Goal: Transaction & Acquisition: Purchase product/service

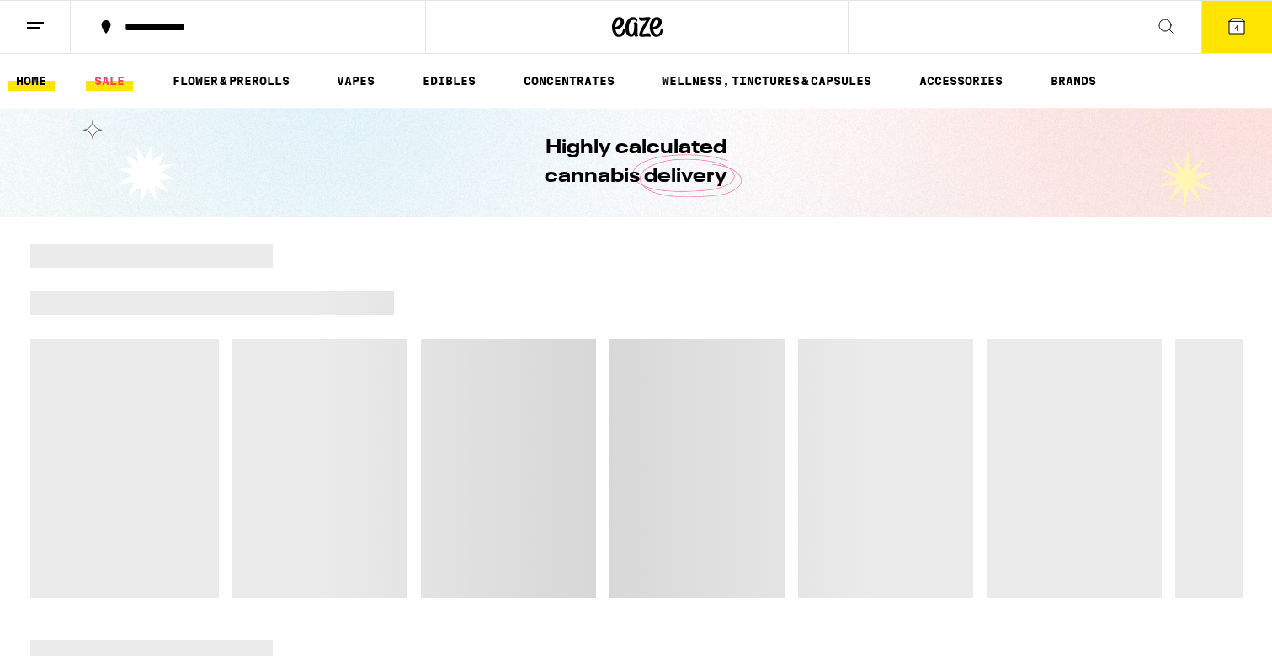
click at [120, 80] on link "SALE" at bounding box center [109, 81] width 47 height 20
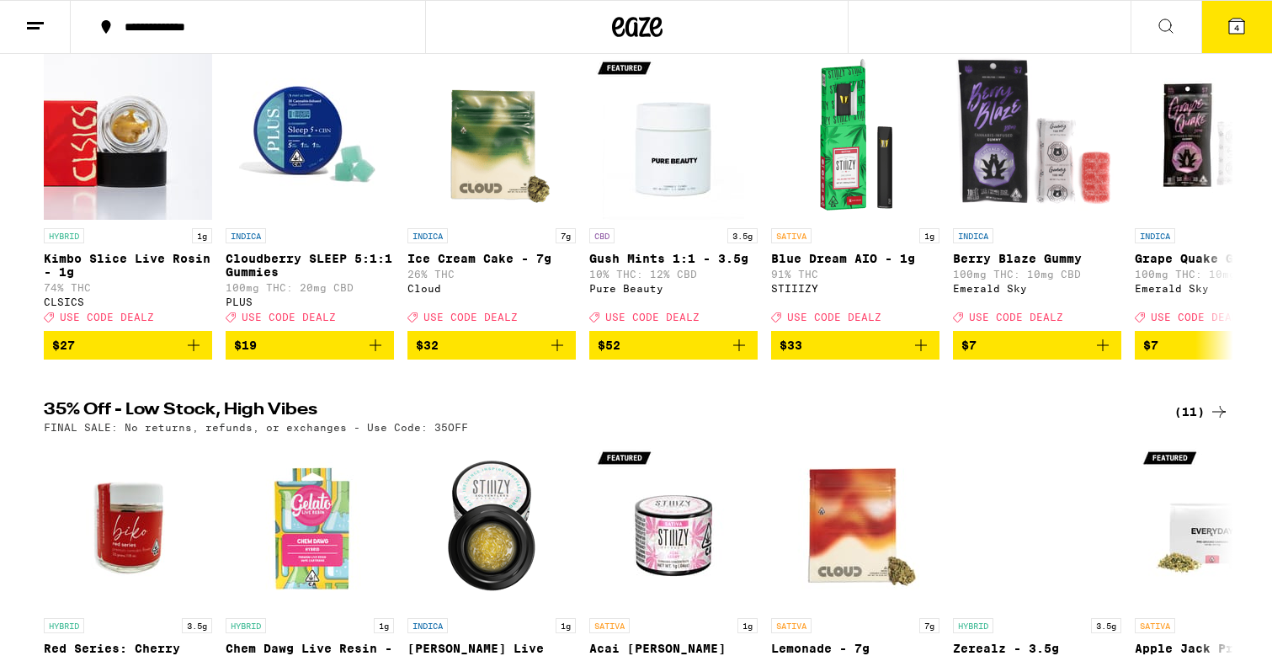
scroll to position [224, 0]
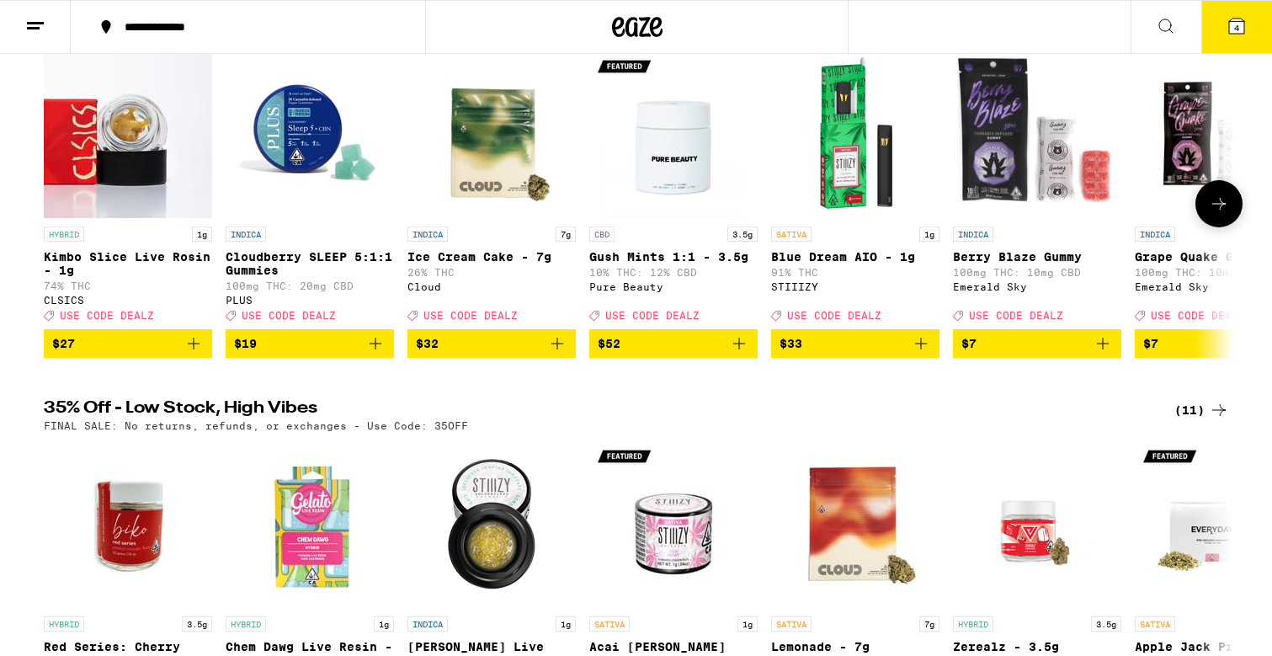
click at [1012, 353] on span "$7" at bounding box center [1036, 343] width 151 height 20
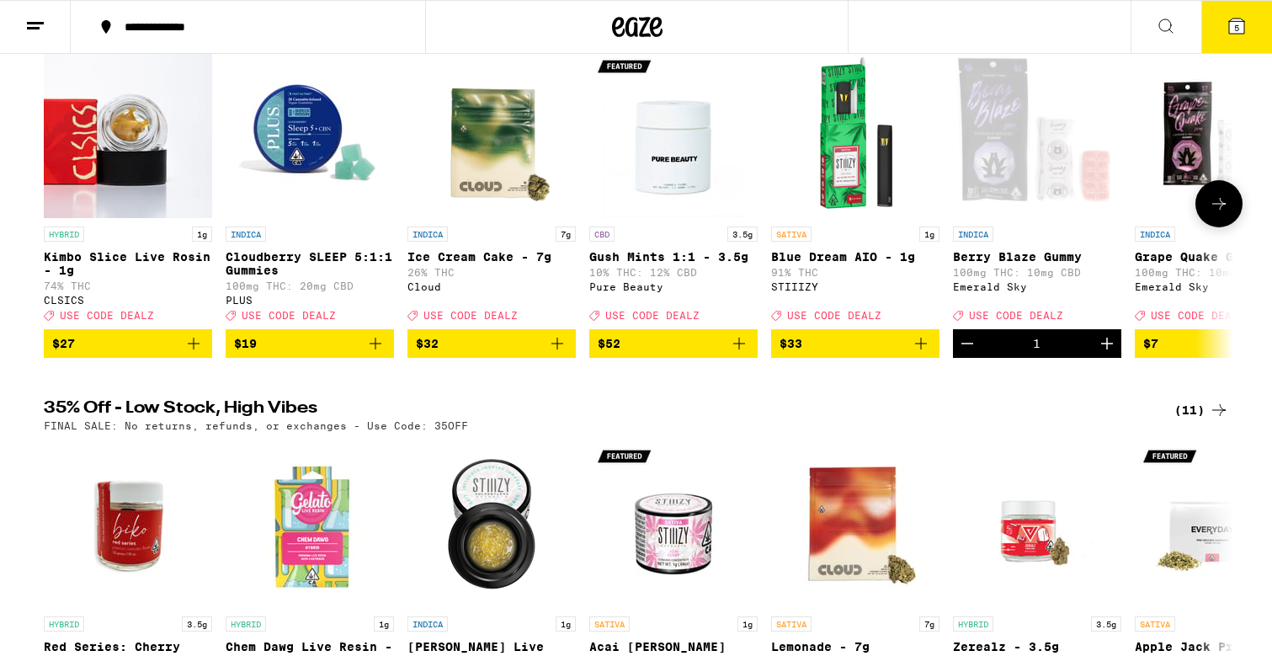
click at [1110, 353] on icon "Increment" at bounding box center [1107, 343] width 20 height 20
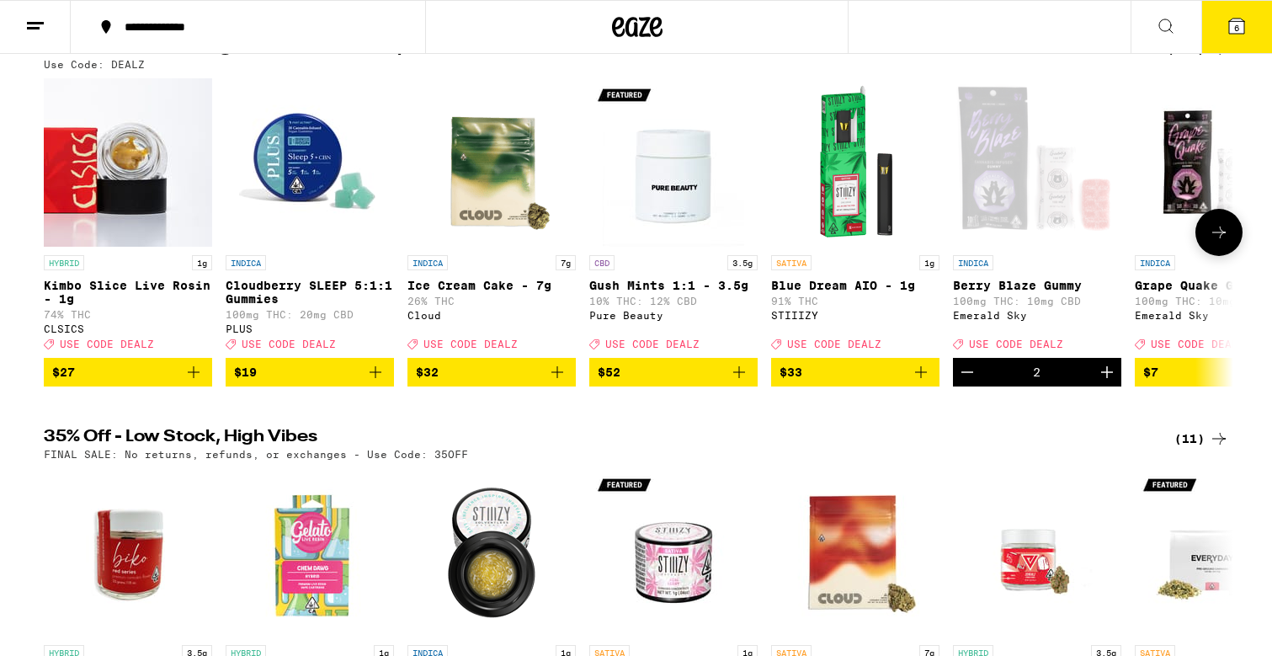
scroll to position [192, 0]
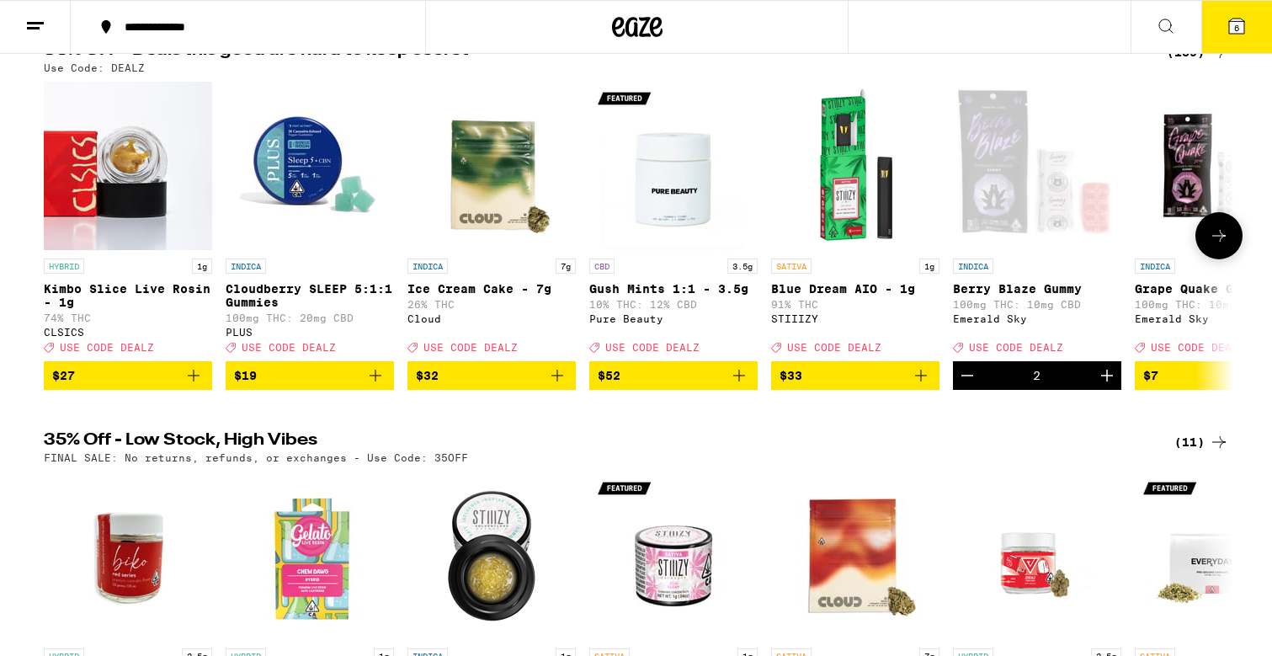
click at [972, 385] on icon "Decrement" at bounding box center [967, 375] width 20 height 20
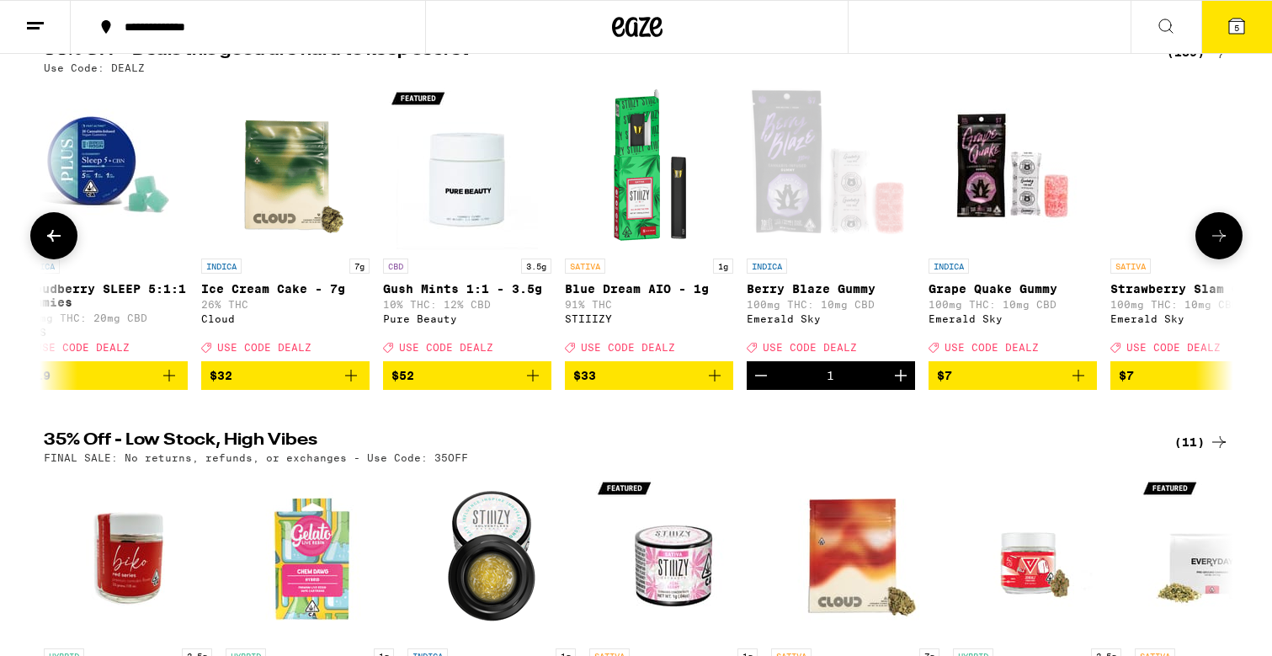
scroll to position [0, 220]
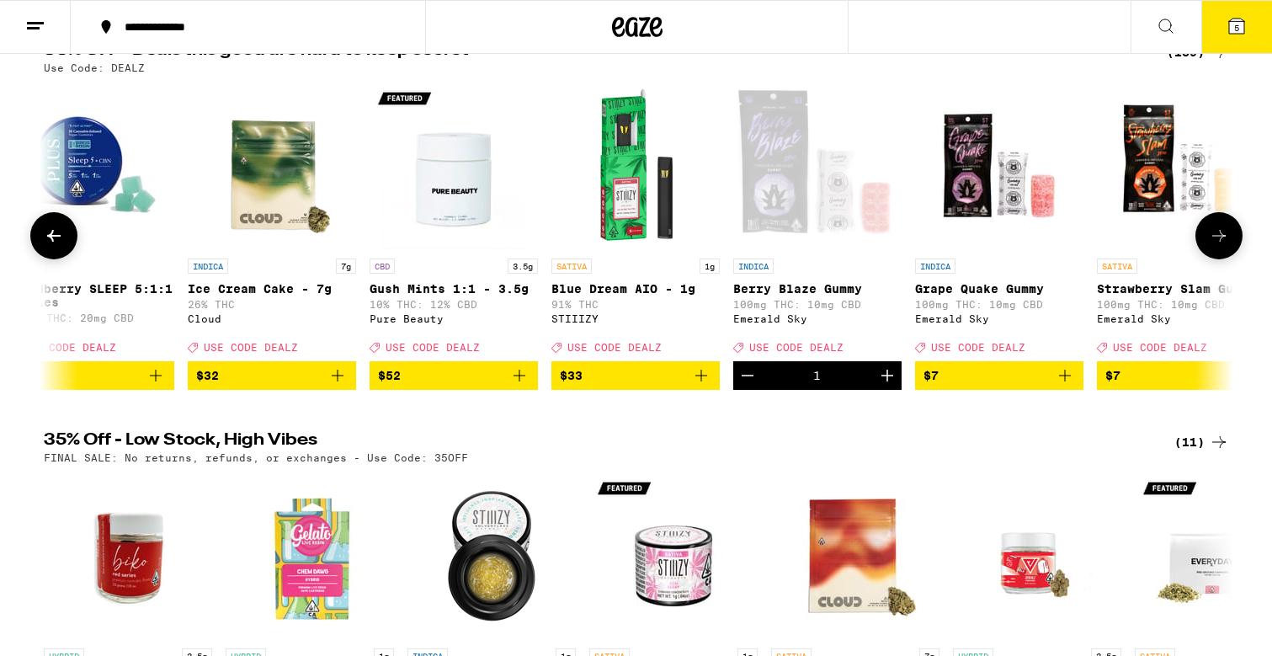
click at [1065, 381] on icon "Add to bag" at bounding box center [1065, 375] width 12 height 12
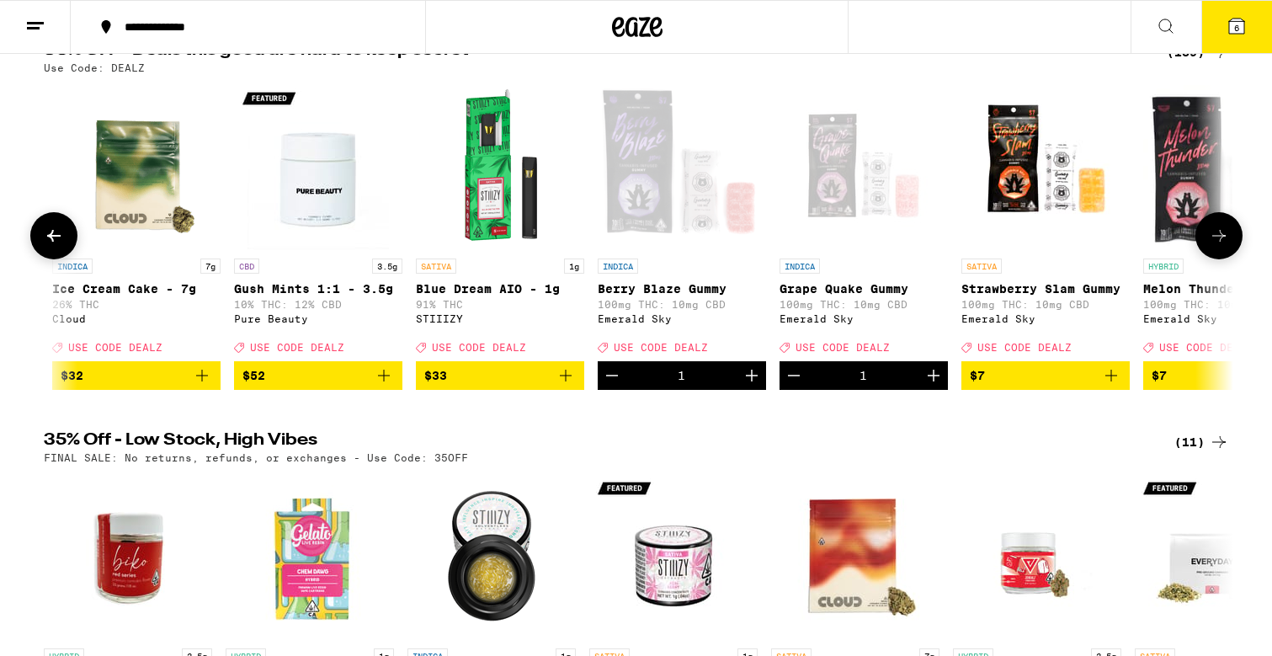
scroll to position [0, 359]
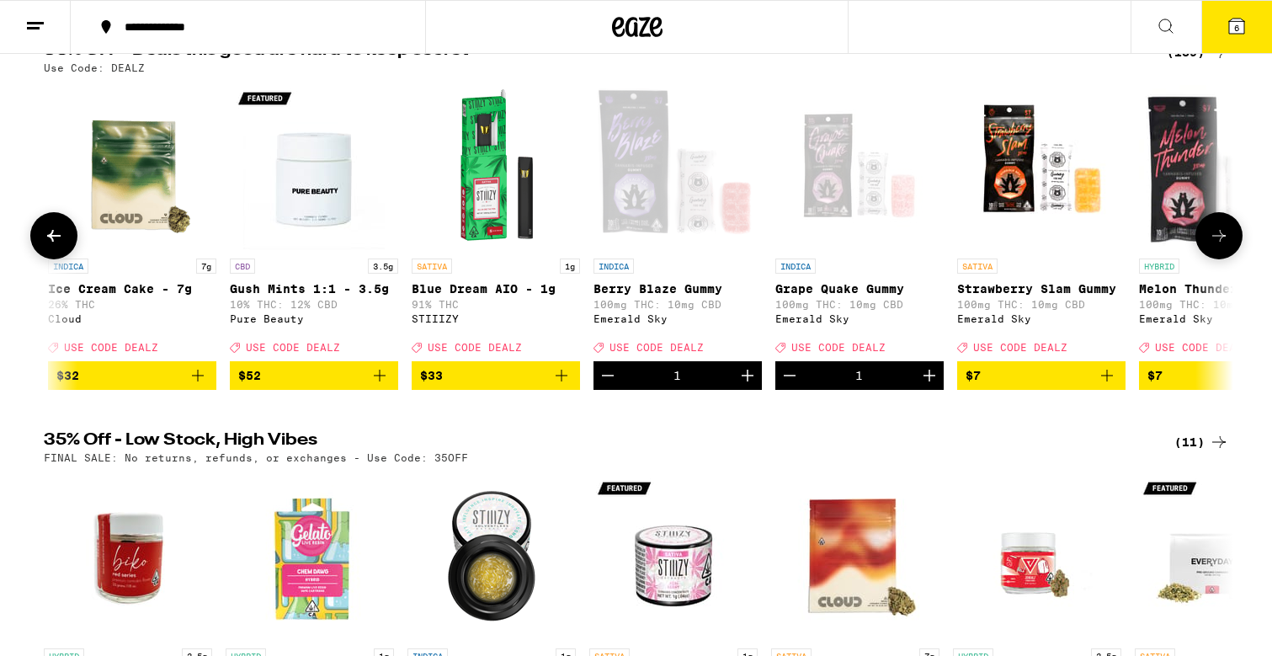
click at [1101, 379] on icon "Add to bag" at bounding box center [1107, 375] width 20 height 20
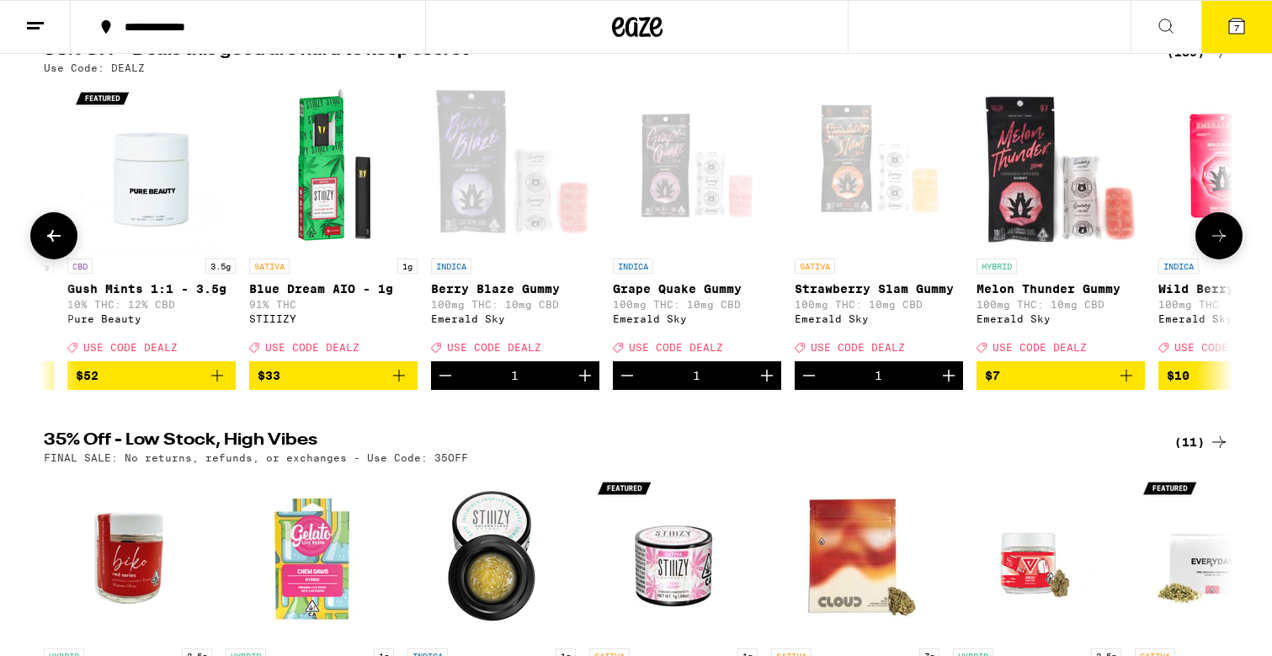
scroll to position [0, 523]
click at [1124, 381] on icon "Add to bag" at bounding box center [1125, 375] width 12 height 12
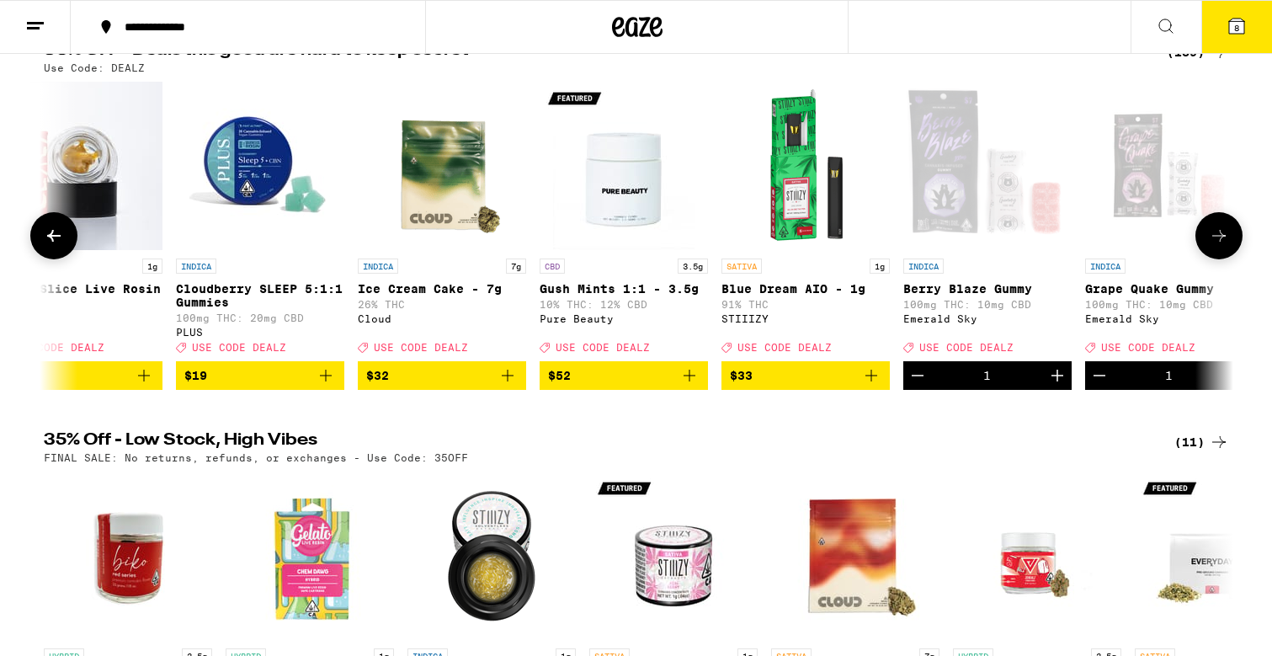
scroll to position [0, 0]
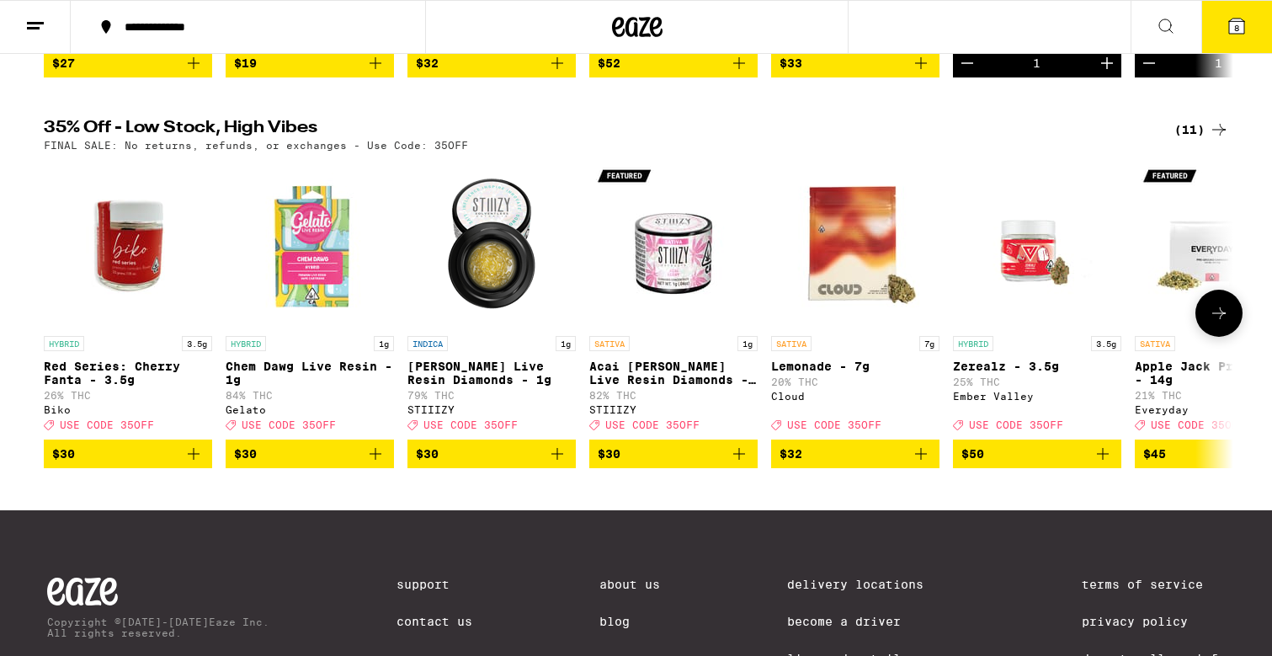
scroll to position [500, 0]
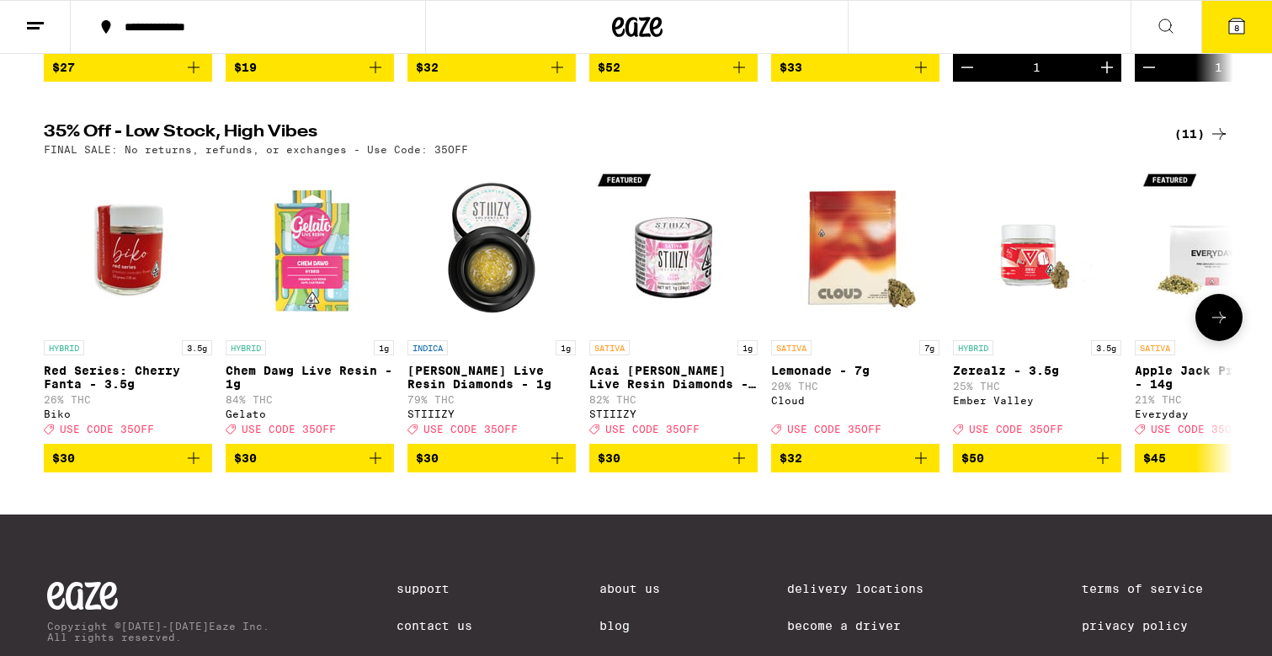
click at [1228, 324] on button at bounding box center [1218, 317] width 47 height 47
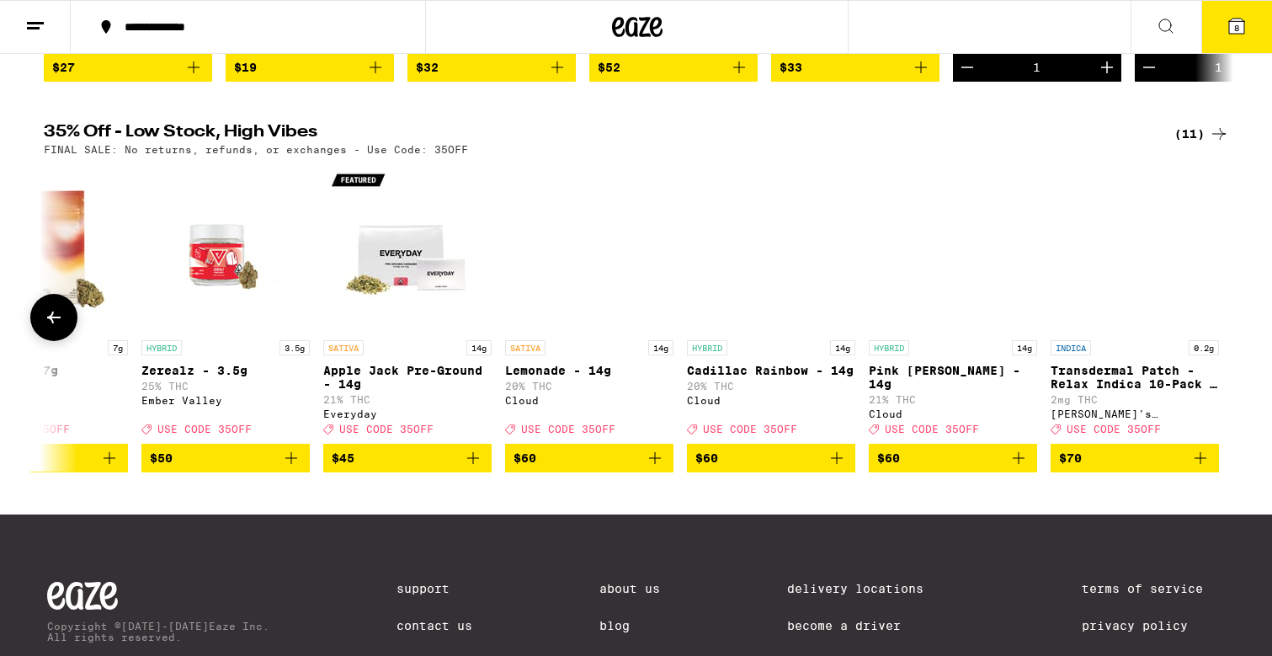
scroll to position [0, 815]
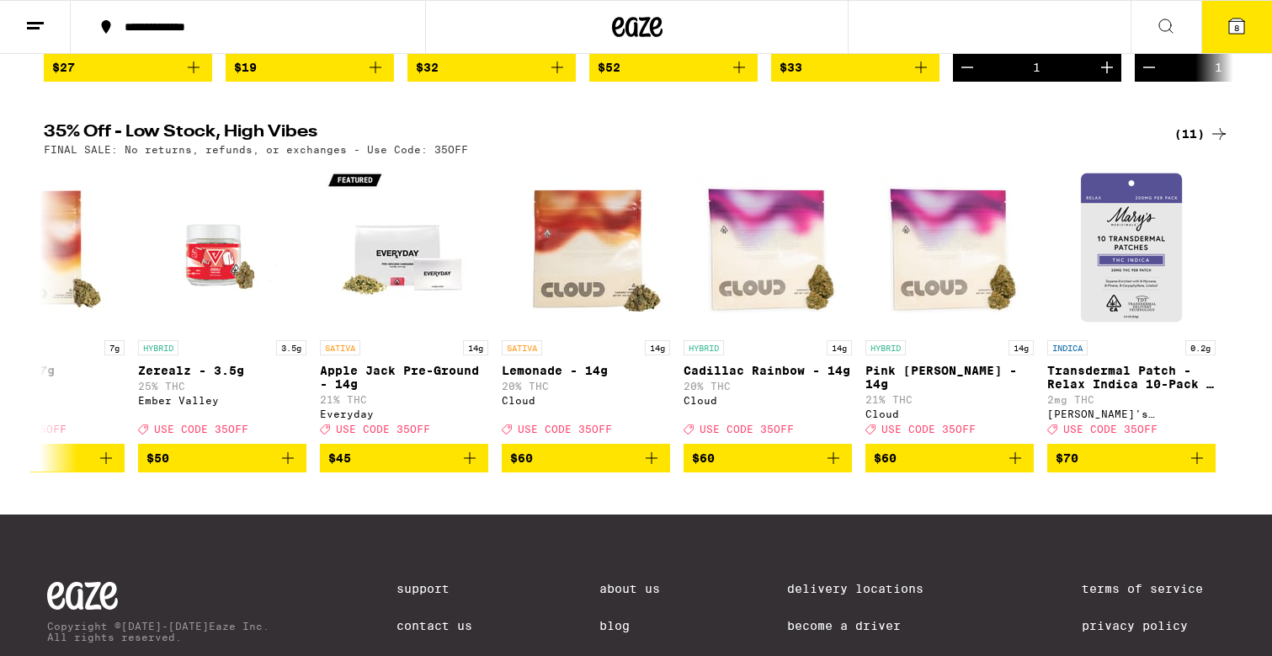
click at [1201, 144] on div "(11)" at bounding box center [1201, 134] width 55 height 20
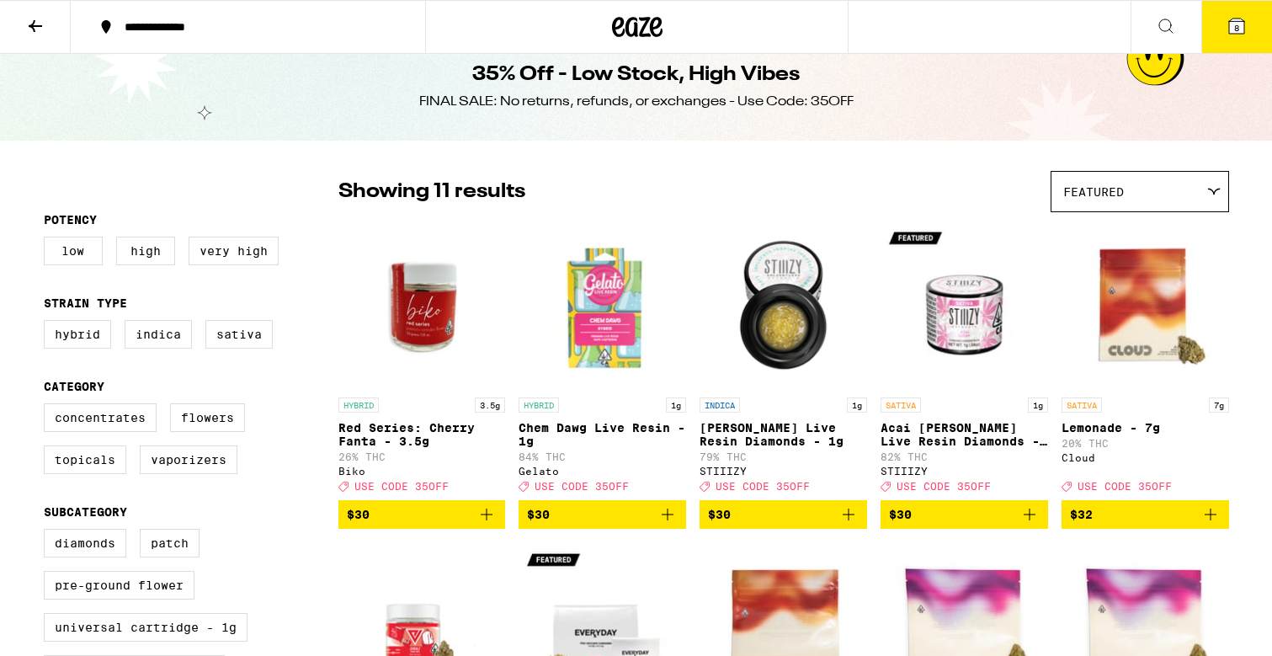
scroll to position [56, 0]
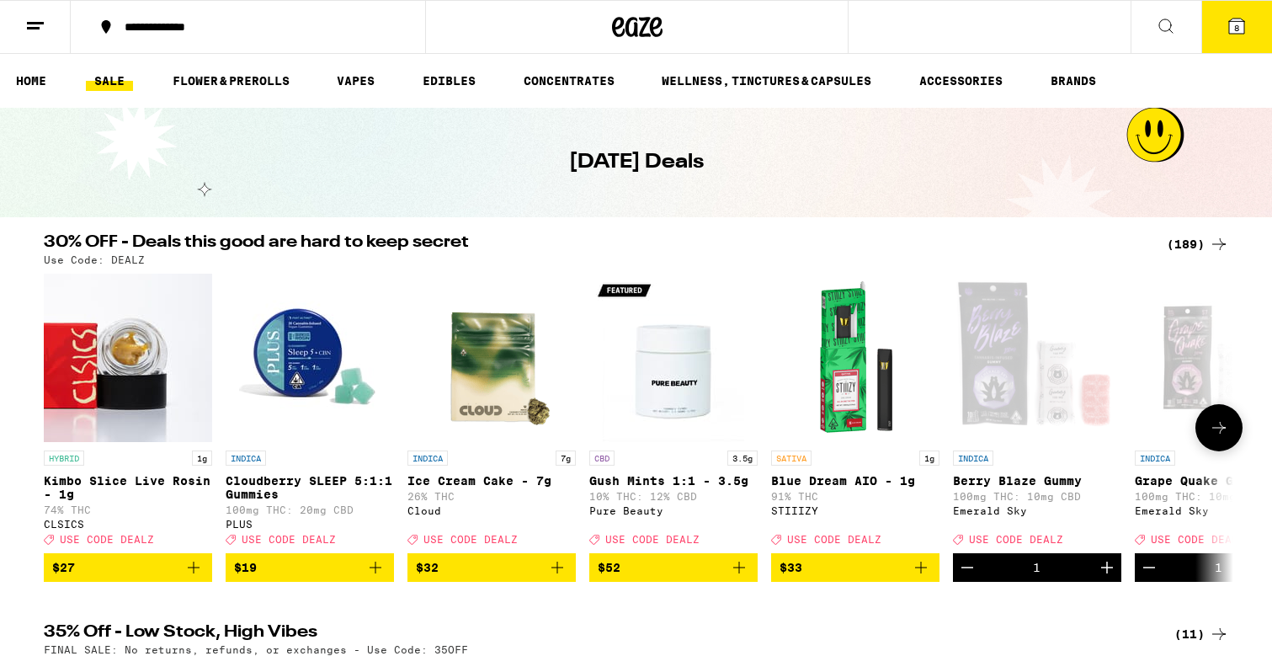
click at [550, 577] on icon "Add to bag" at bounding box center [557, 567] width 20 height 20
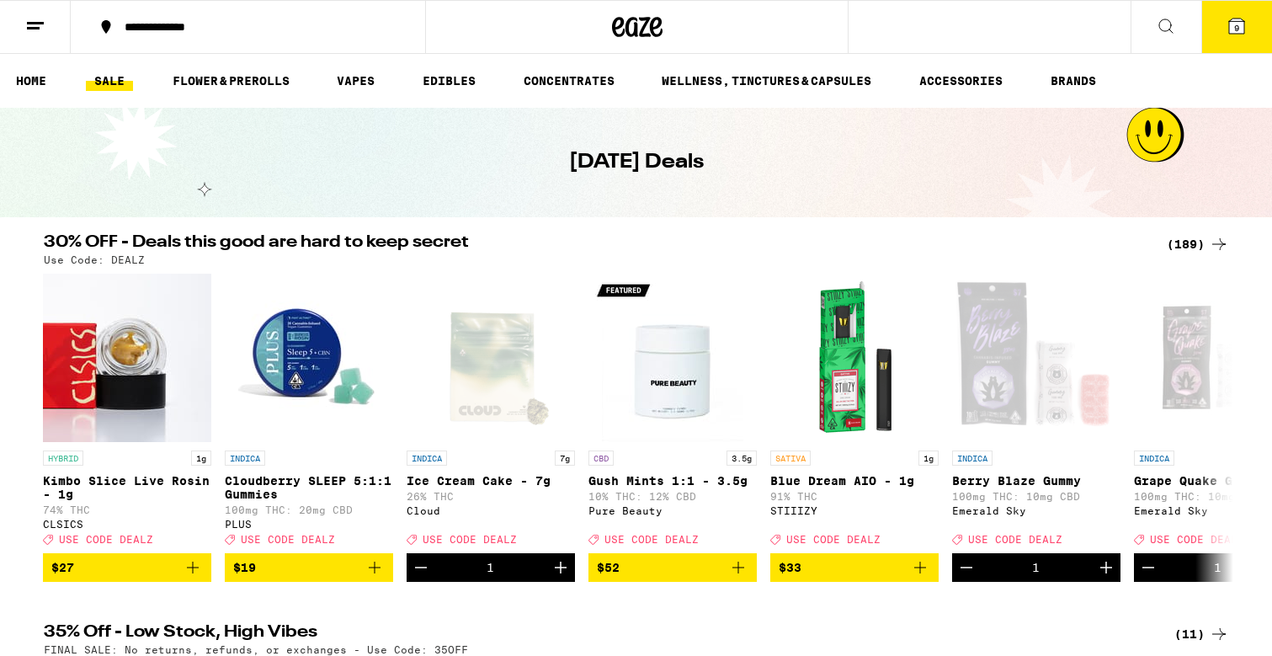
click at [1228, 20] on icon at bounding box center [1236, 26] width 20 height 20
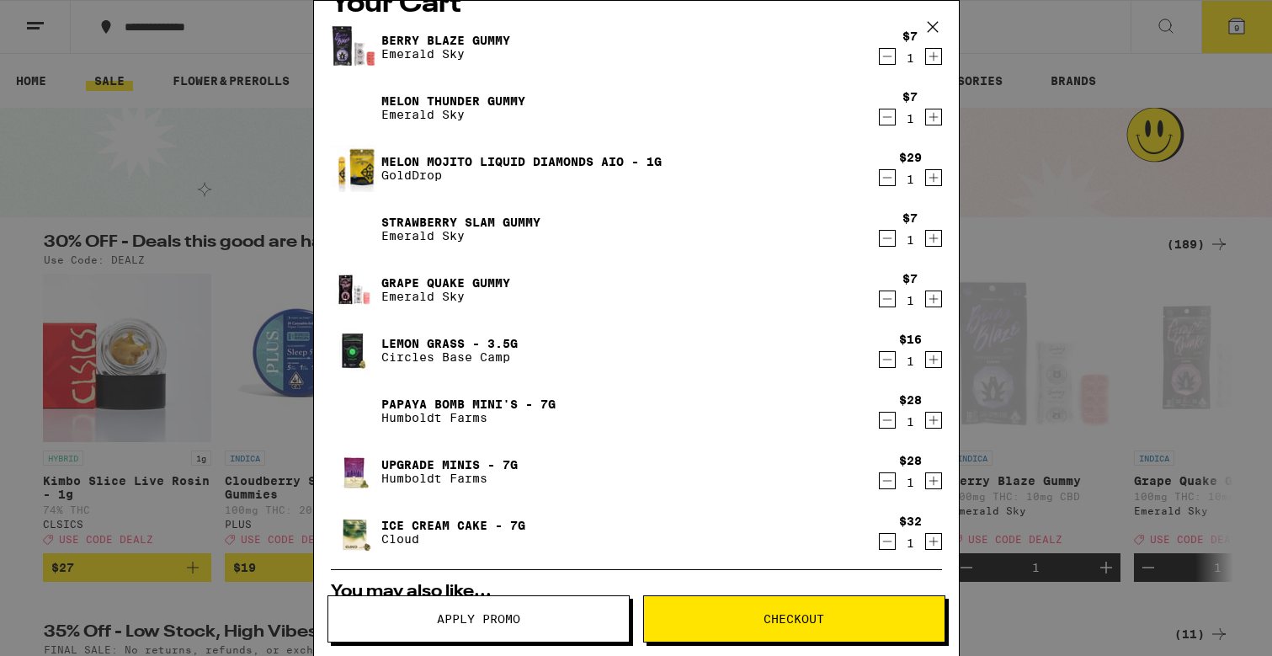
scroll to position [22, 0]
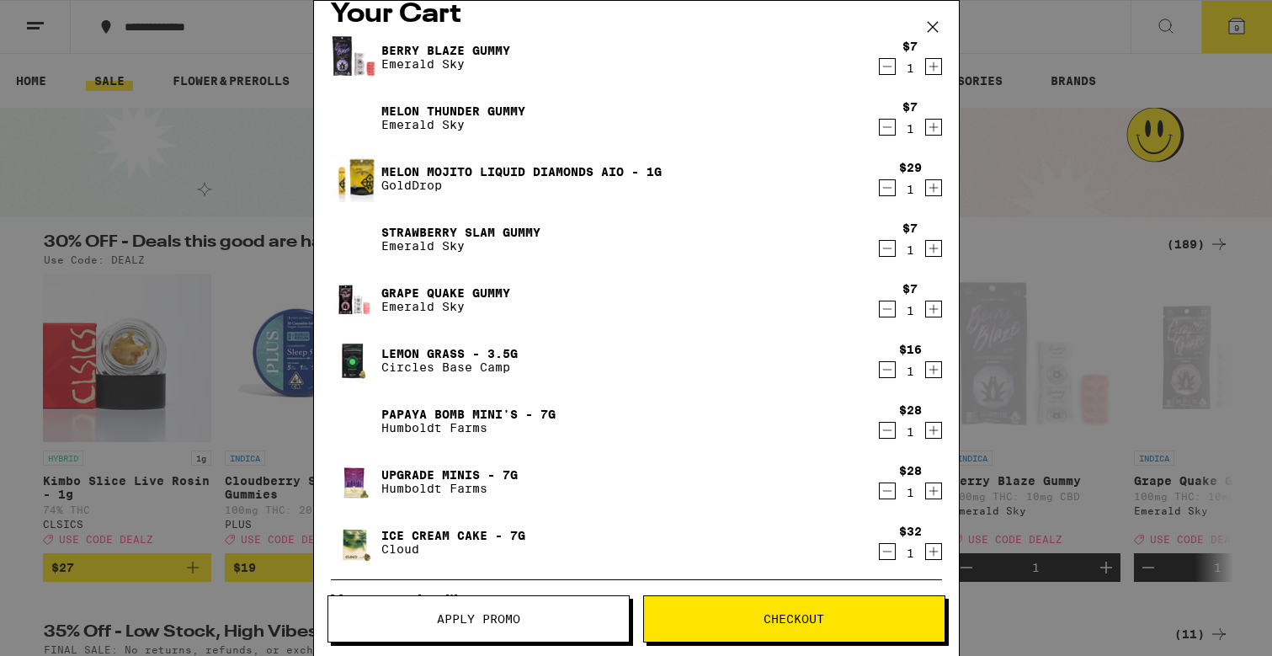
click at [884, 190] on icon "Decrement" at bounding box center [886, 188] width 15 height 20
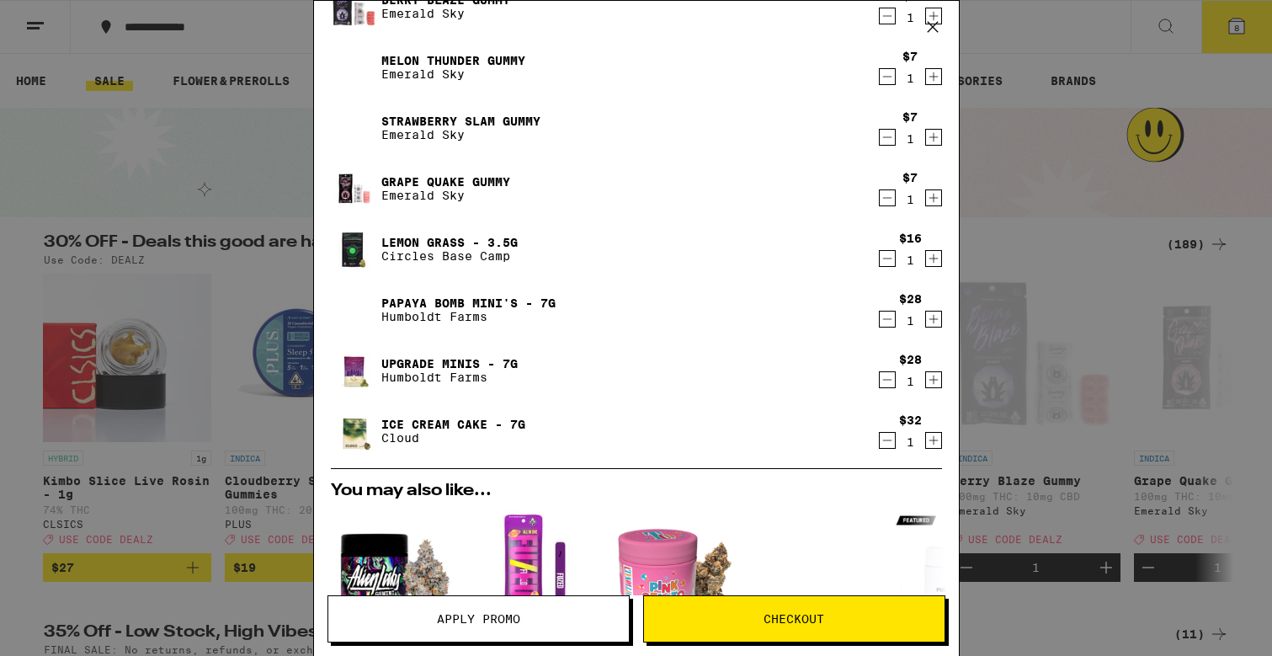
scroll to position [88, 0]
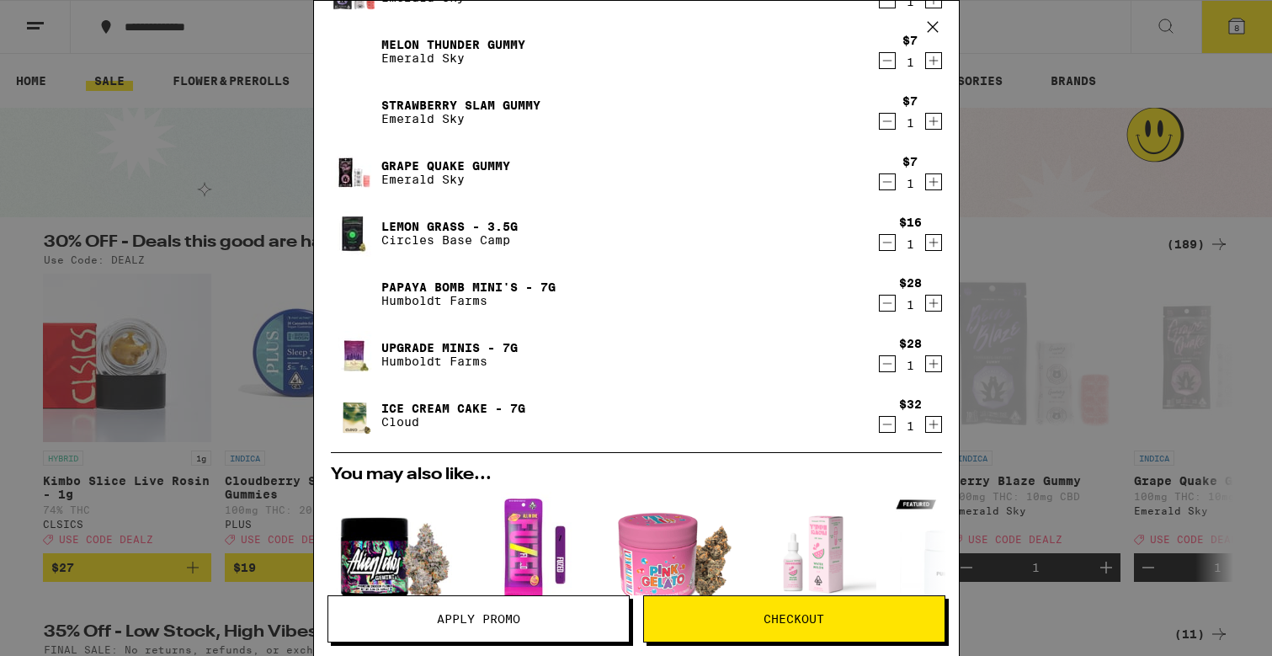
click at [880, 244] on icon "Decrement" at bounding box center [886, 242] width 15 height 20
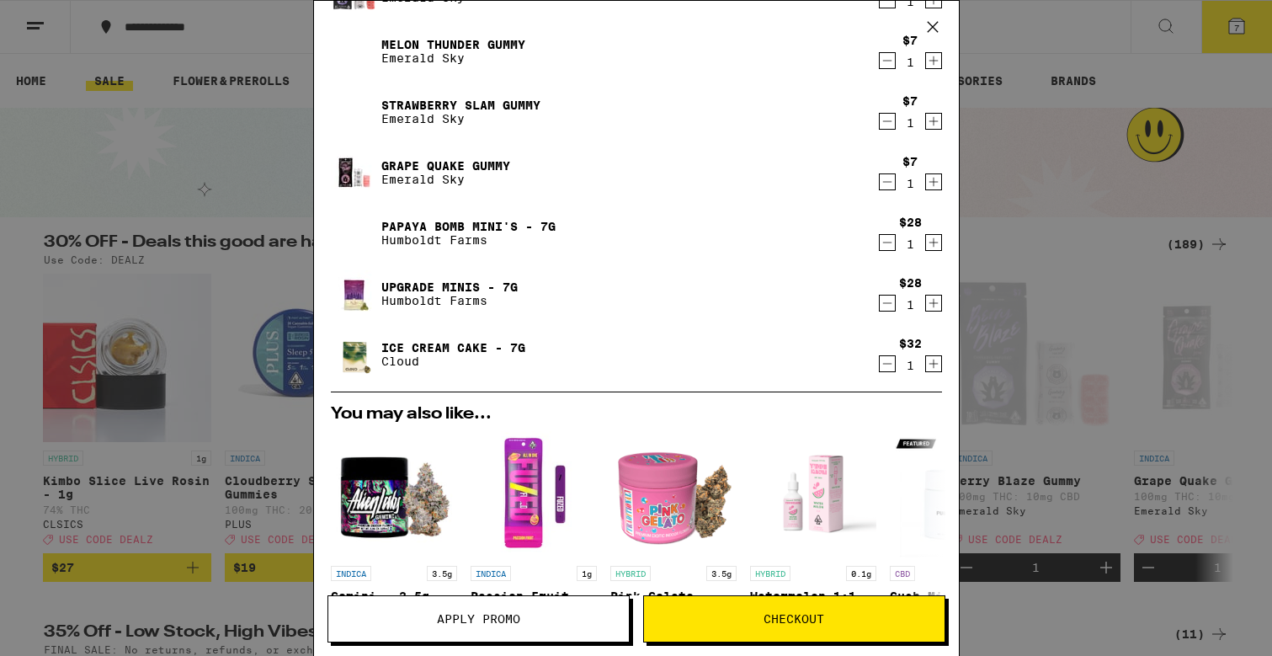
click at [880, 244] on icon "Decrement" at bounding box center [886, 242] width 15 height 20
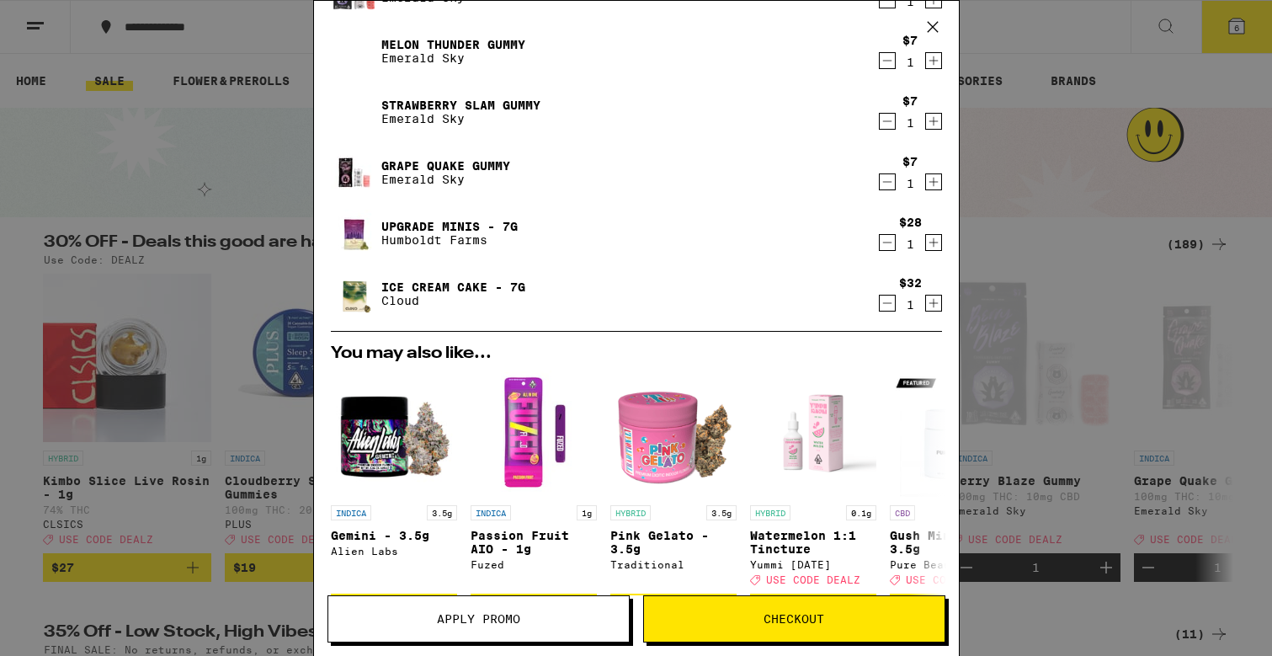
click at [880, 244] on icon "Decrement" at bounding box center [886, 242] width 15 height 20
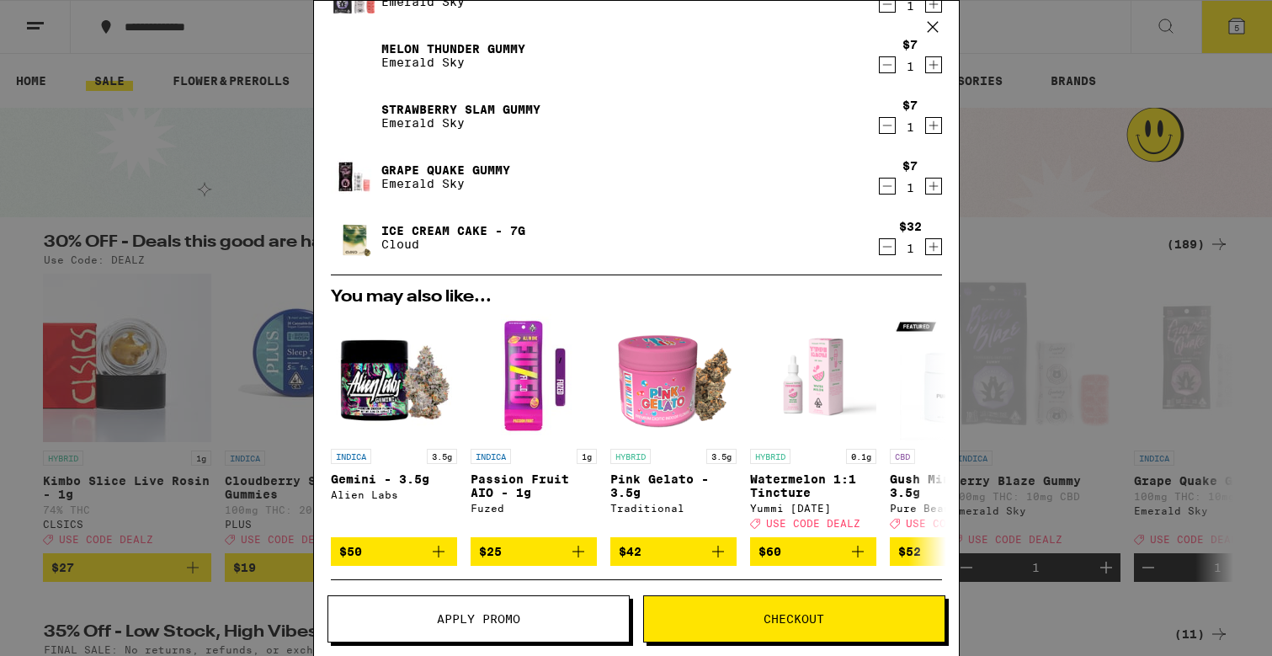
scroll to position [0, 0]
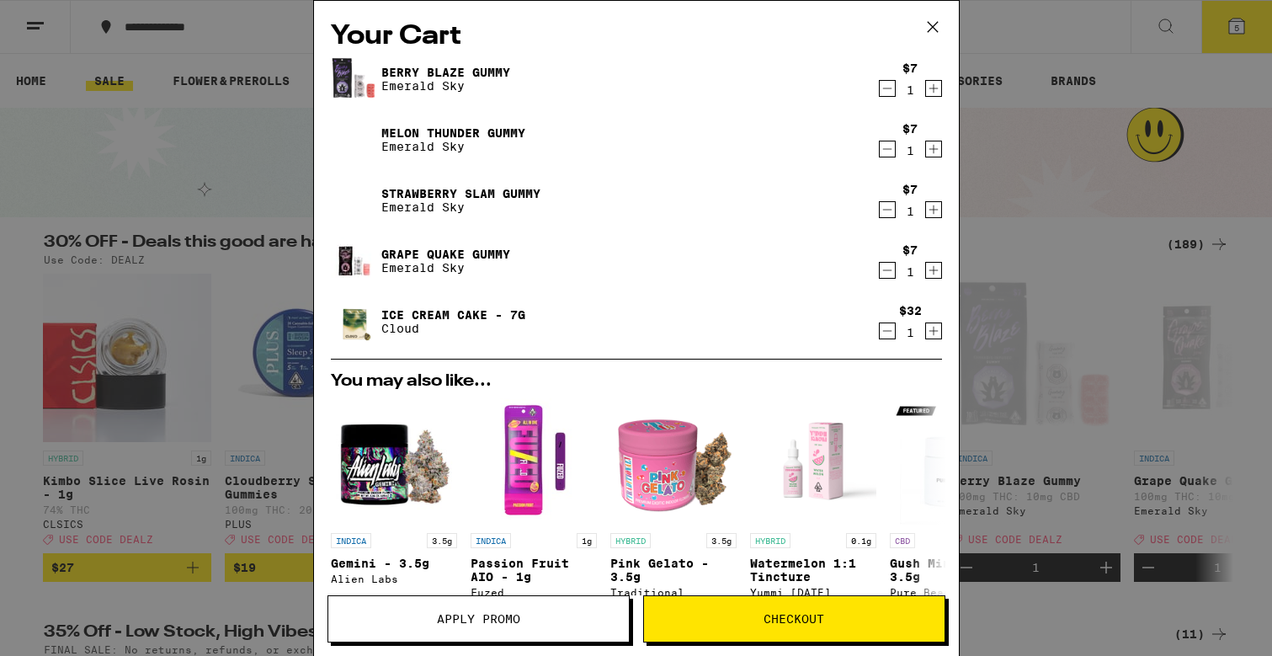
click at [1093, 125] on div "Your Cart [PERSON_NAME] Blaze Gummy Emerald Sky $7 1 Melon Thunder Gummy Emeral…" at bounding box center [636, 328] width 1272 height 656
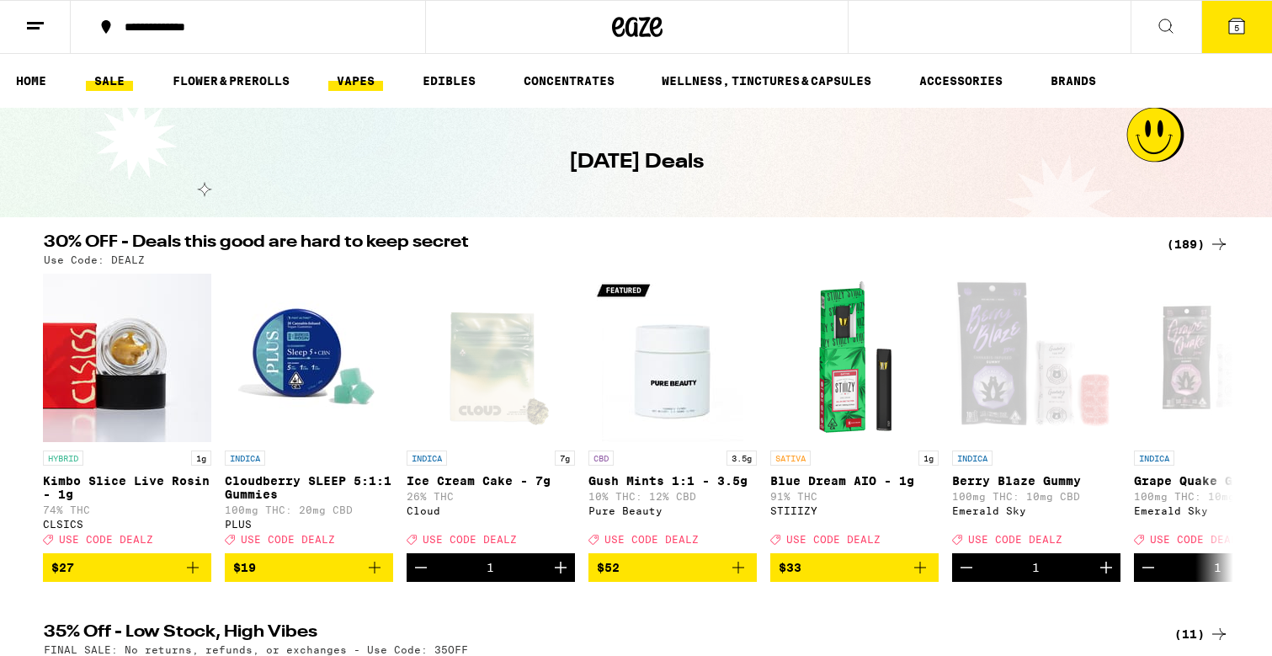
click at [370, 84] on link "VAPES" at bounding box center [355, 81] width 55 height 20
click at [355, 86] on link "VAPES" at bounding box center [355, 81] width 55 height 20
click at [355, 72] on link "VAPES" at bounding box center [355, 81] width 55 height 20
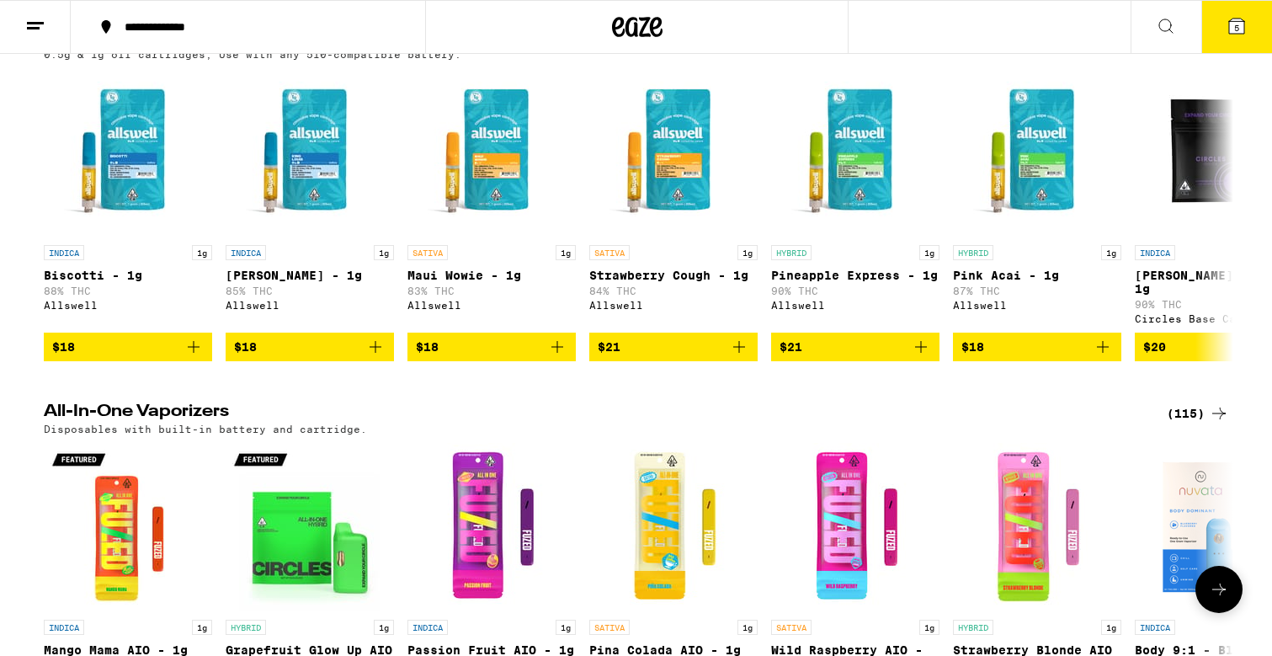
scroll to position [577, 0]
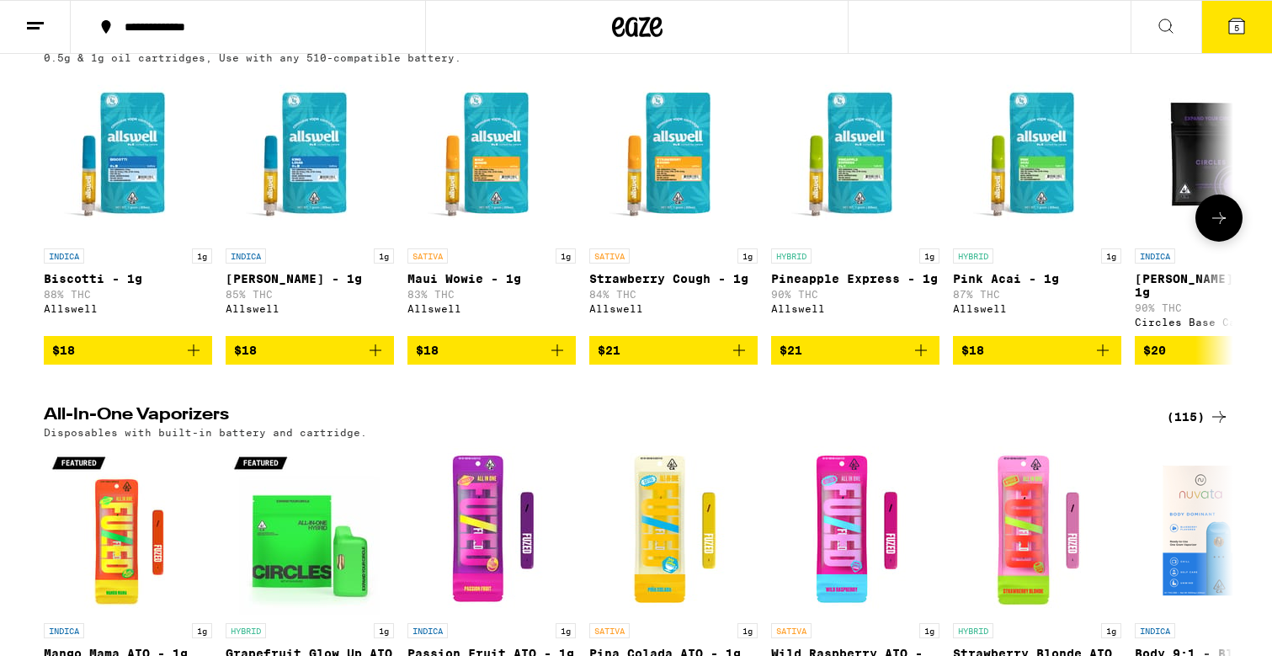
click at [1214, 228] on icon at bounding box center [1219, 218] width 20 height 20
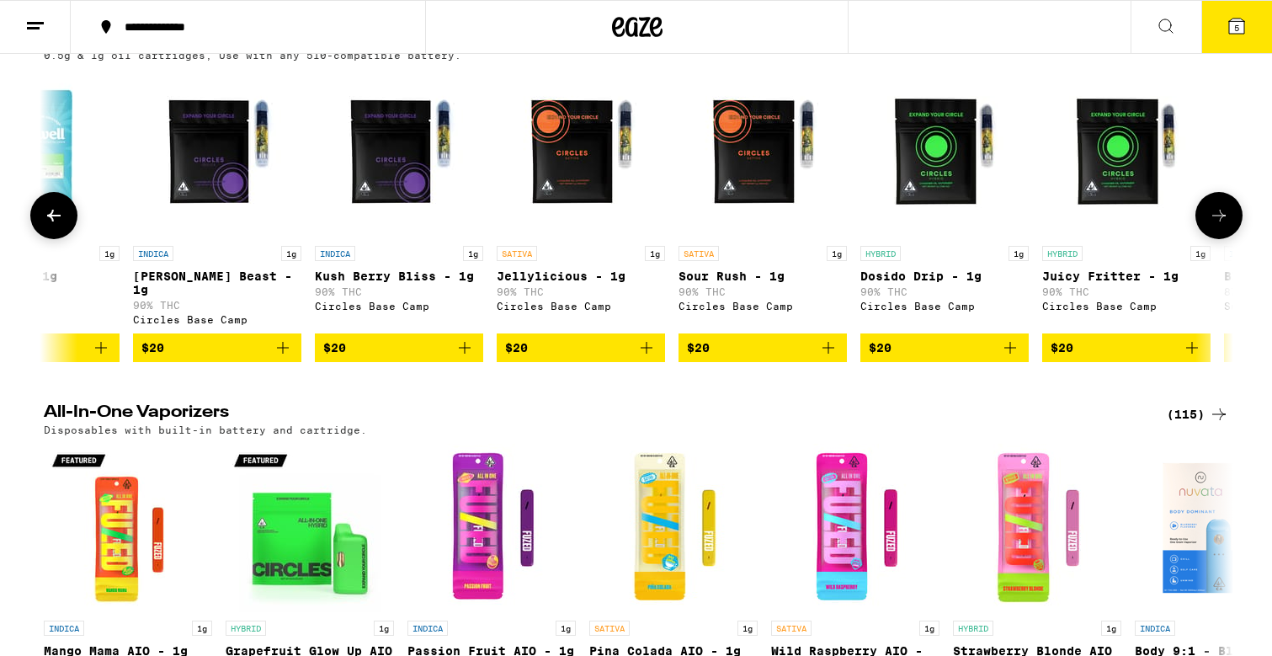
scroll to position [576, 0]
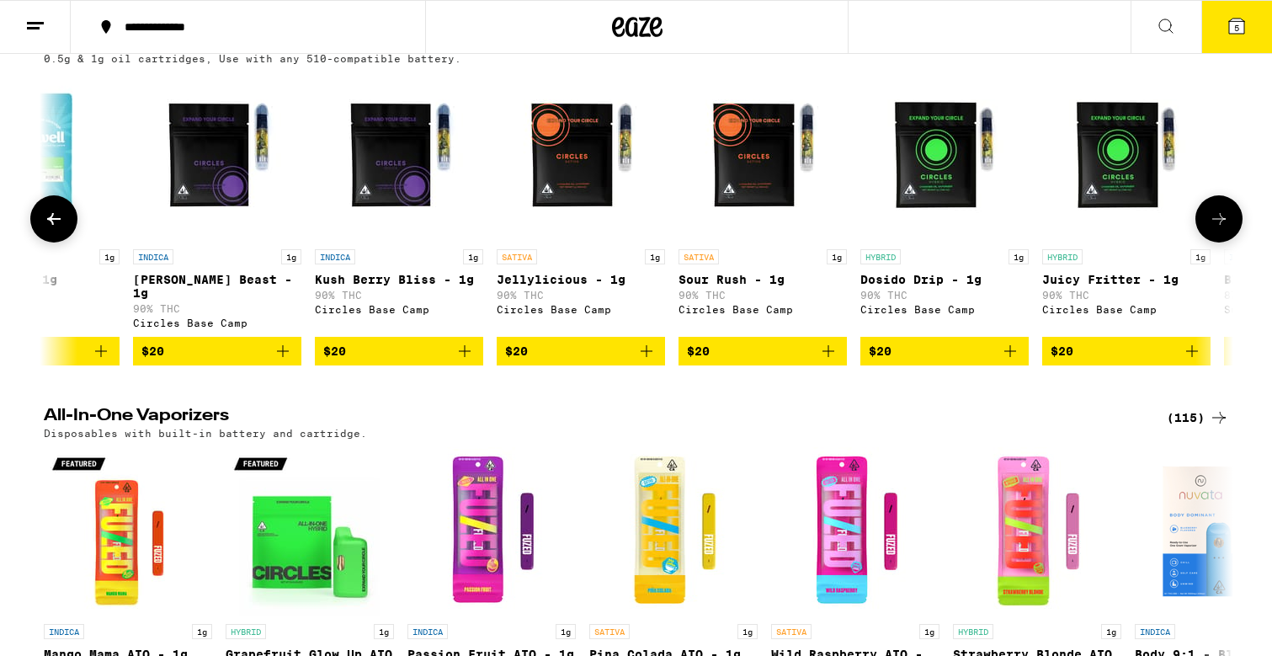
click at [283, 359] on icon "Add to bag" at bounding box center [283, 351] width 20 height 20
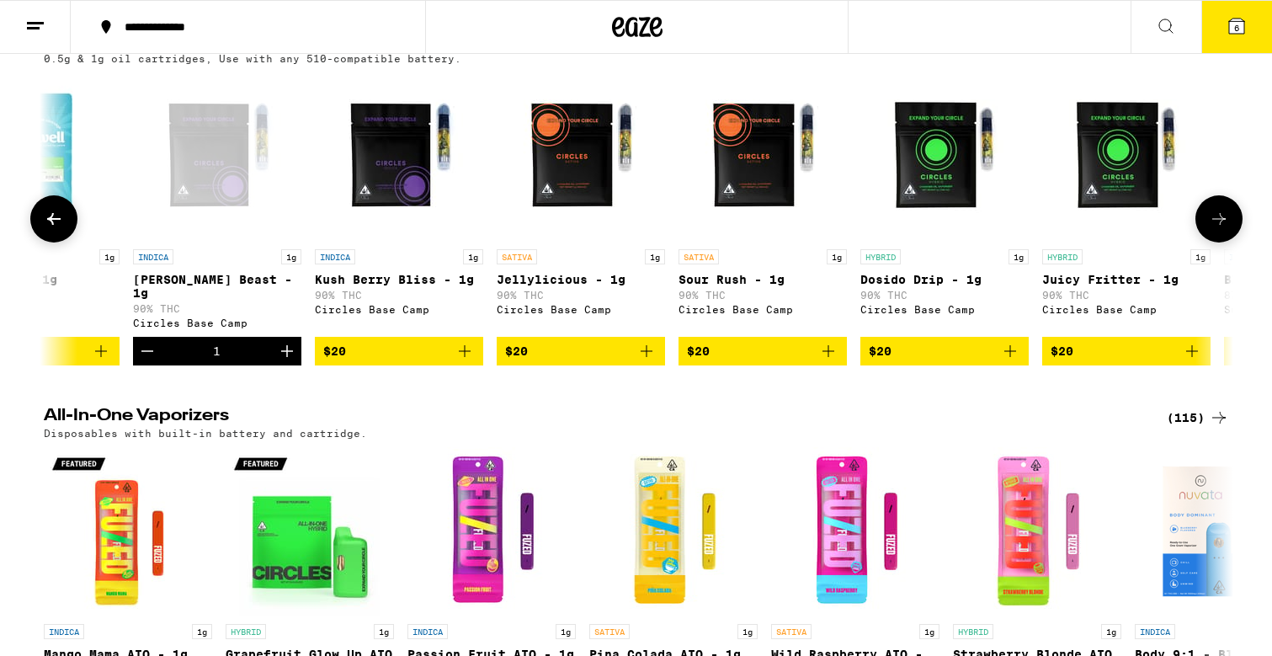
click at [642, 361] on icon "Add to bag" at bounding box center [646, 351] width 20 height 20
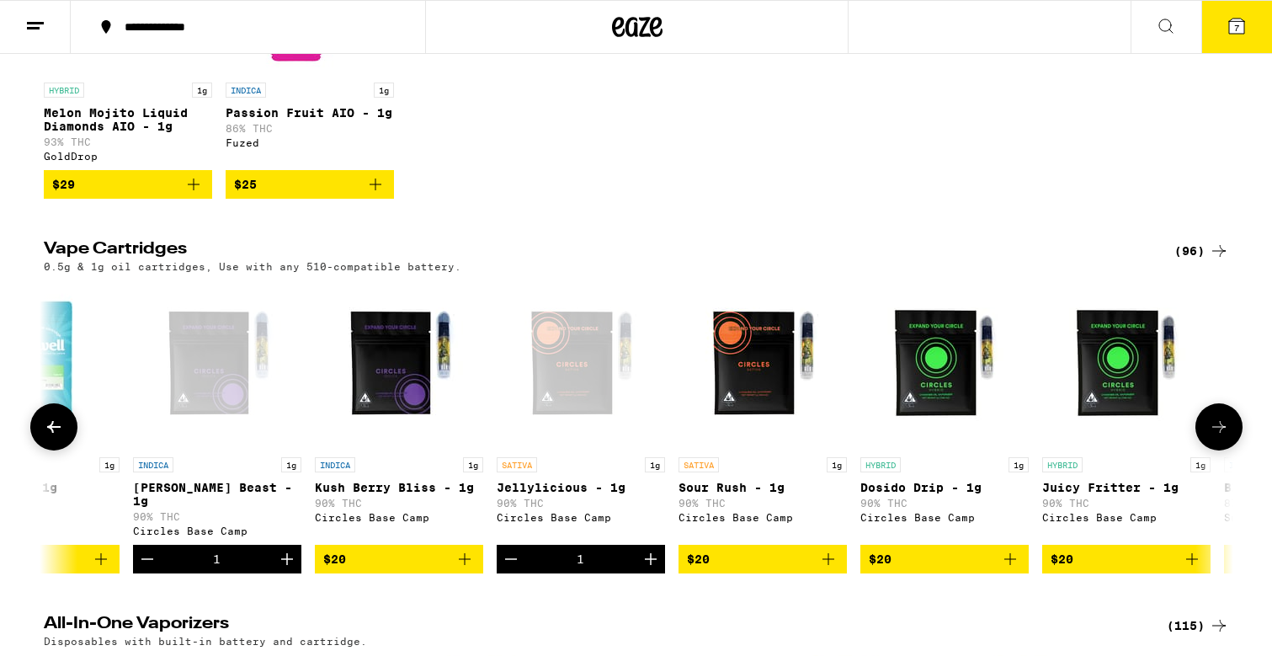
scroll to position [318, 0]
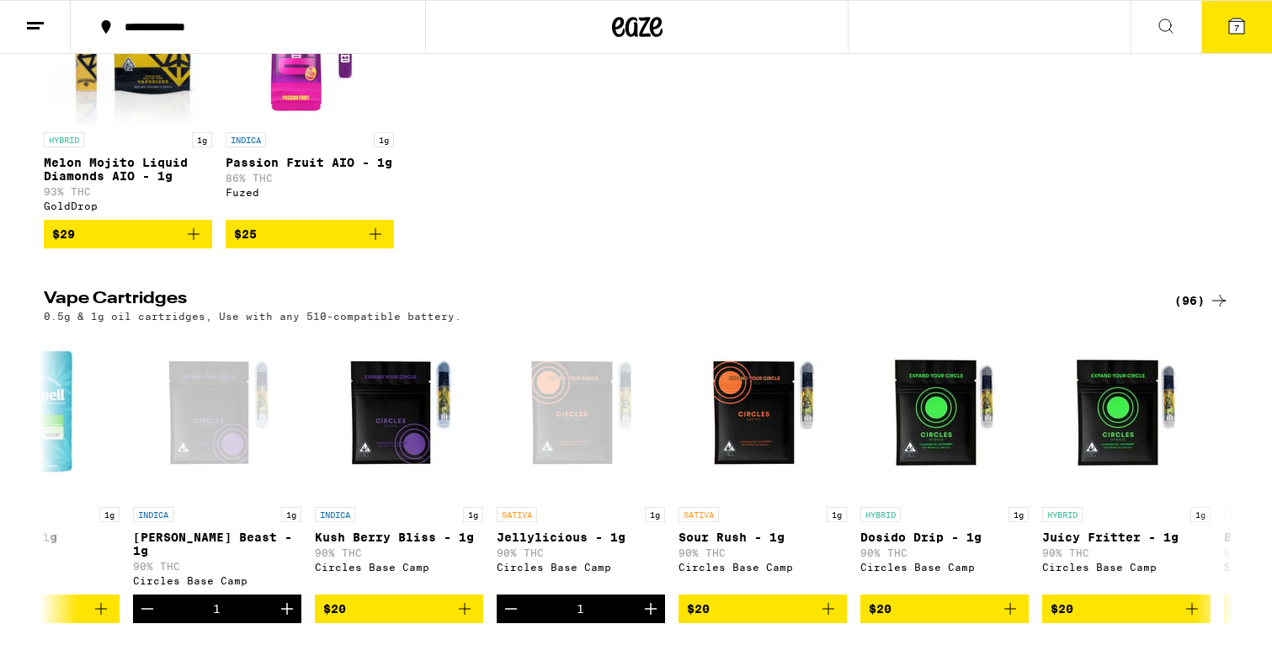
click at [1232, 16] on icon at bounding box center [1236, 26] width 20 height 20
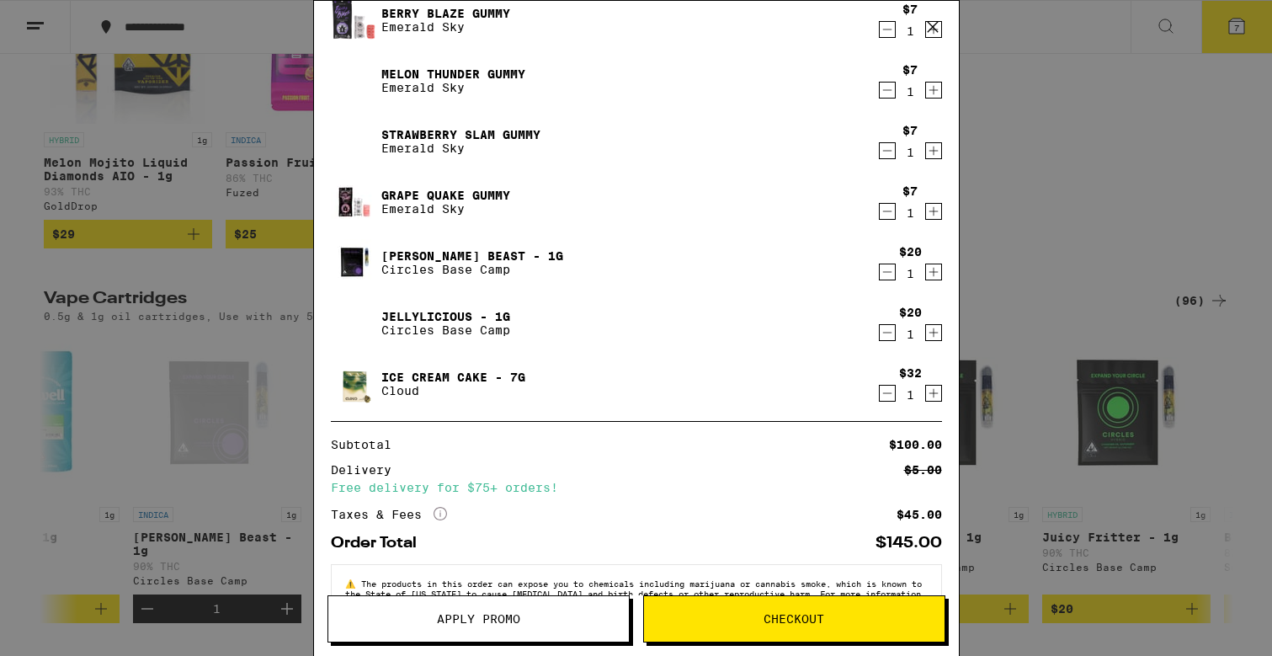
scroll to position [110, 0]
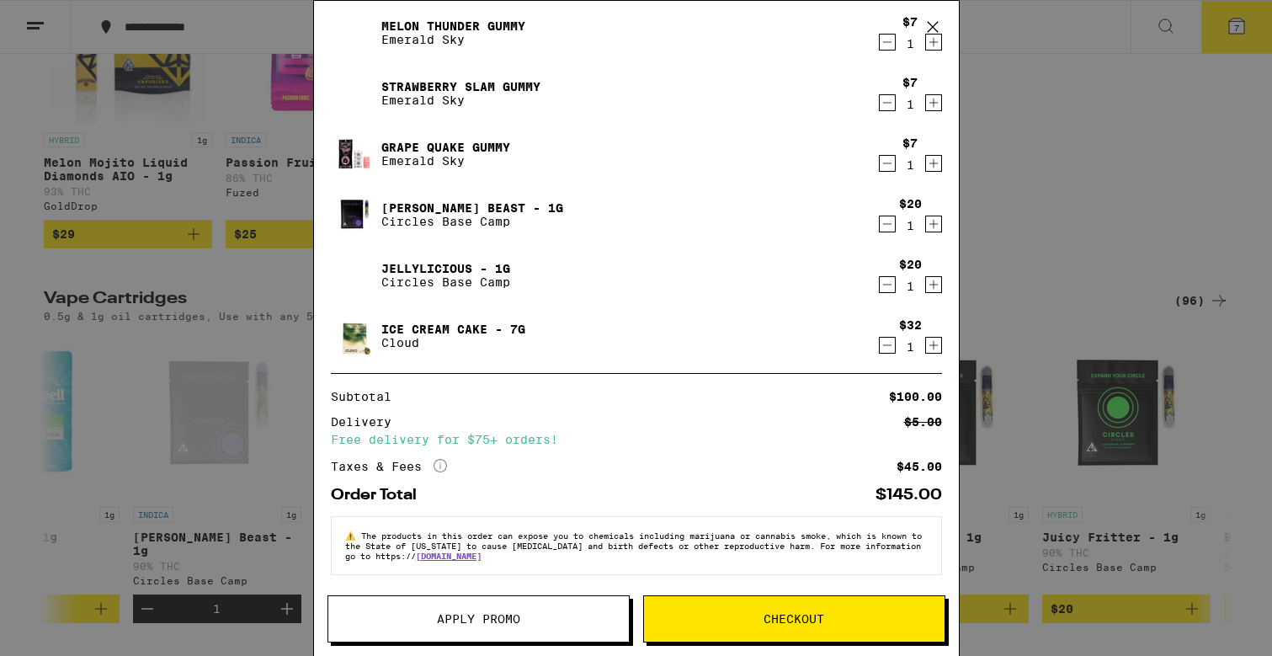
click at [500, 613] on span "Apply Promo" at bounding box center [478, 619] width 83 height 12
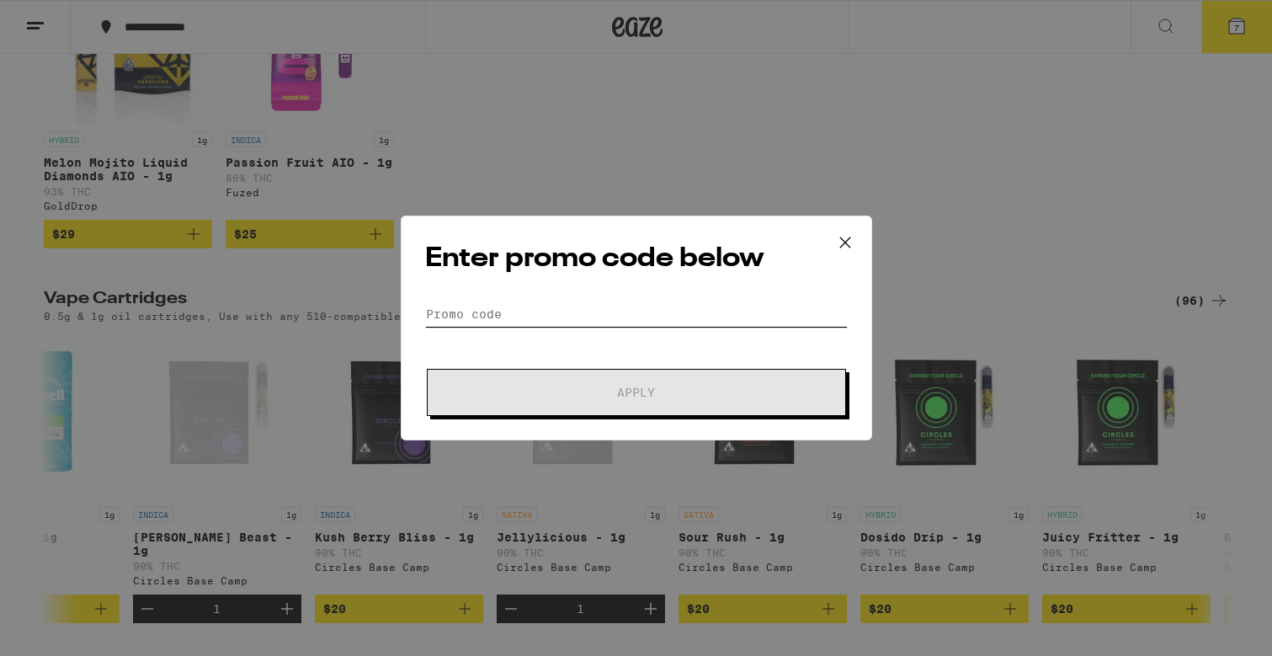
click at [557, 318] on input "Promo Code" at bounding box center [636, 313] width 422 height 25
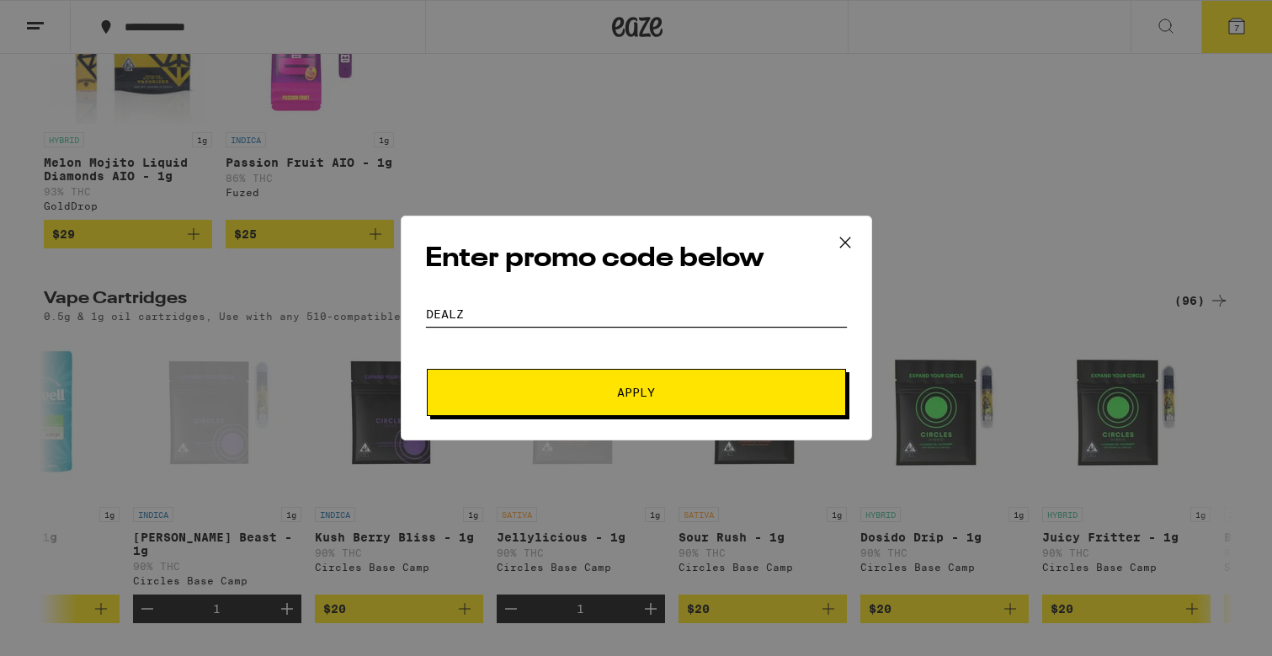
type input "dealz"
click at [427, 369] on button "Apply" at bounding box center [636, 392] width 419 height 47
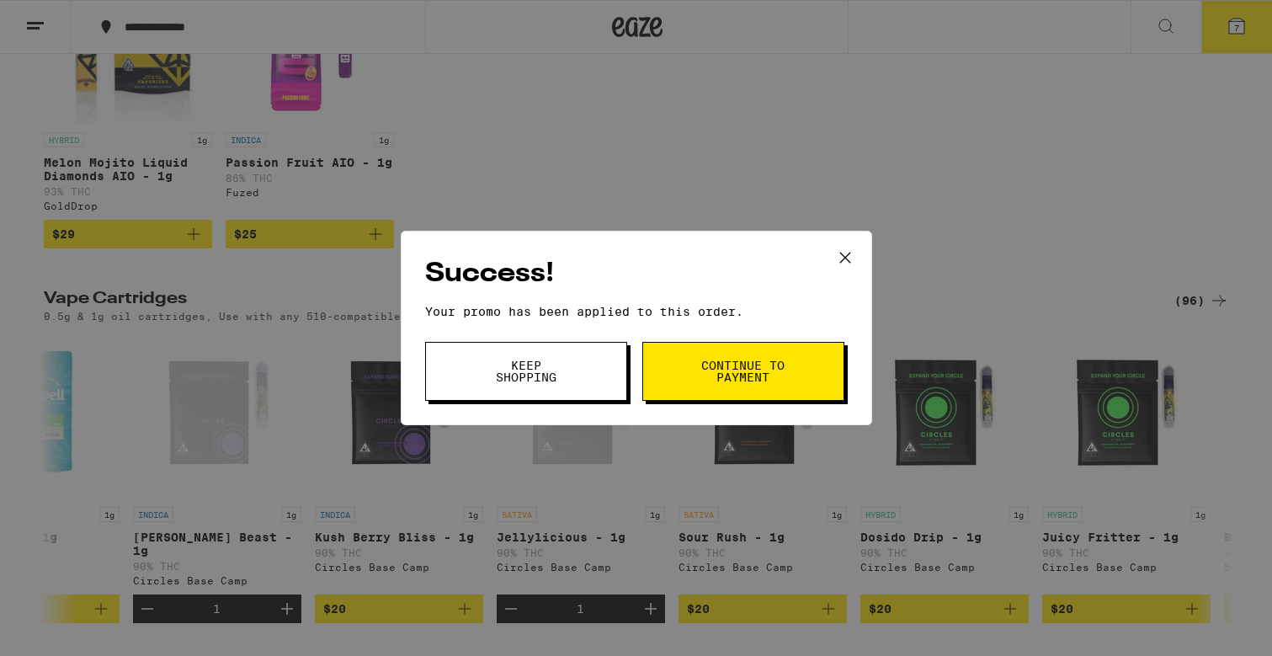
click at [674, 366] on button "Continue to payment" at bounding box center [743, 371] width 202 height 59
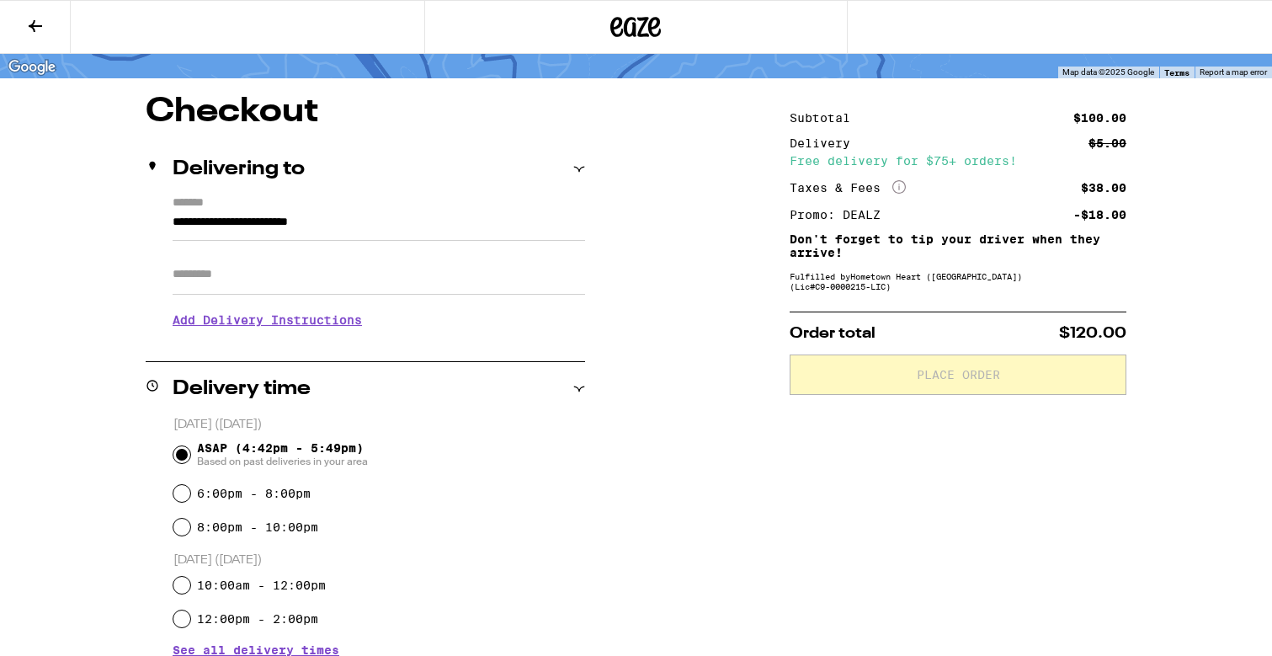
scroll to position [112, 0]
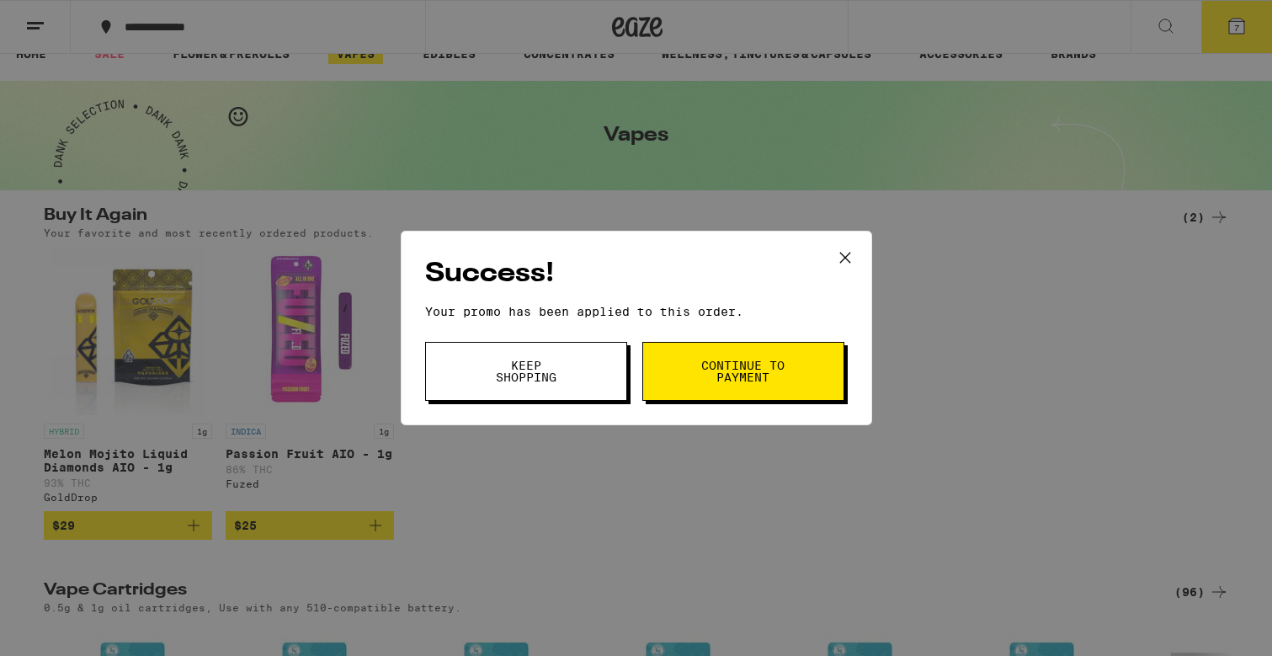
scroll to position [22, 0]
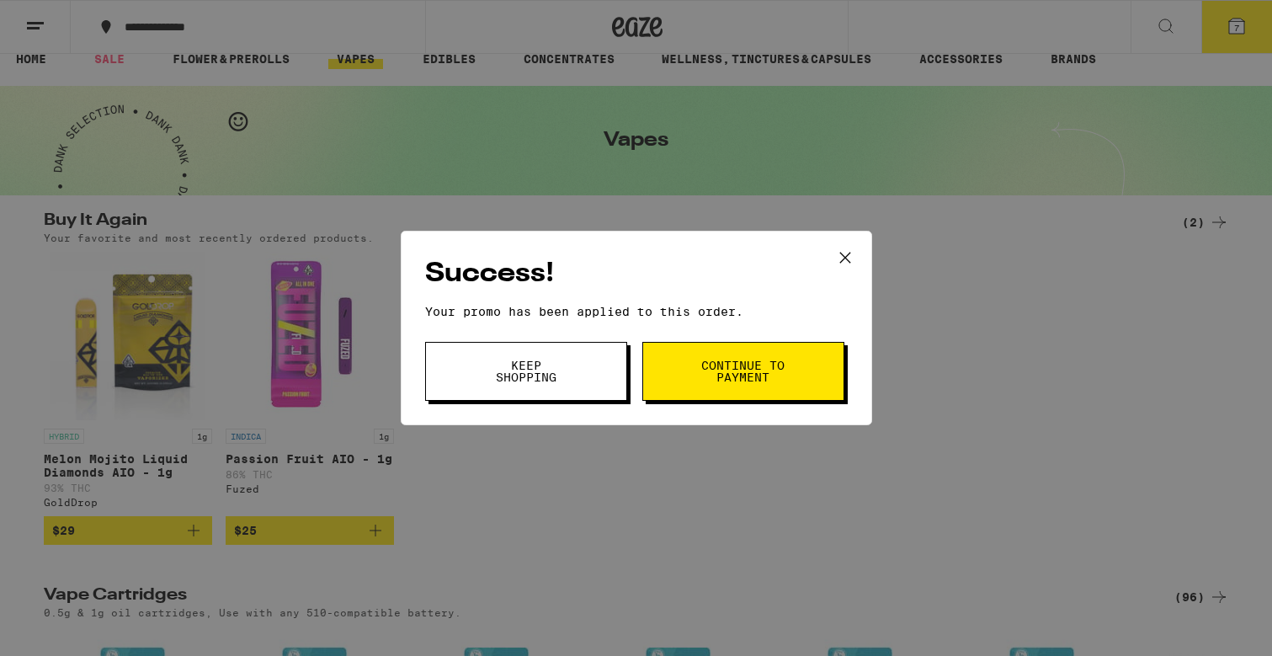
click at [594, 384] on button "Keep Shopping" at bounding box center [526, 371] width 202 height 59
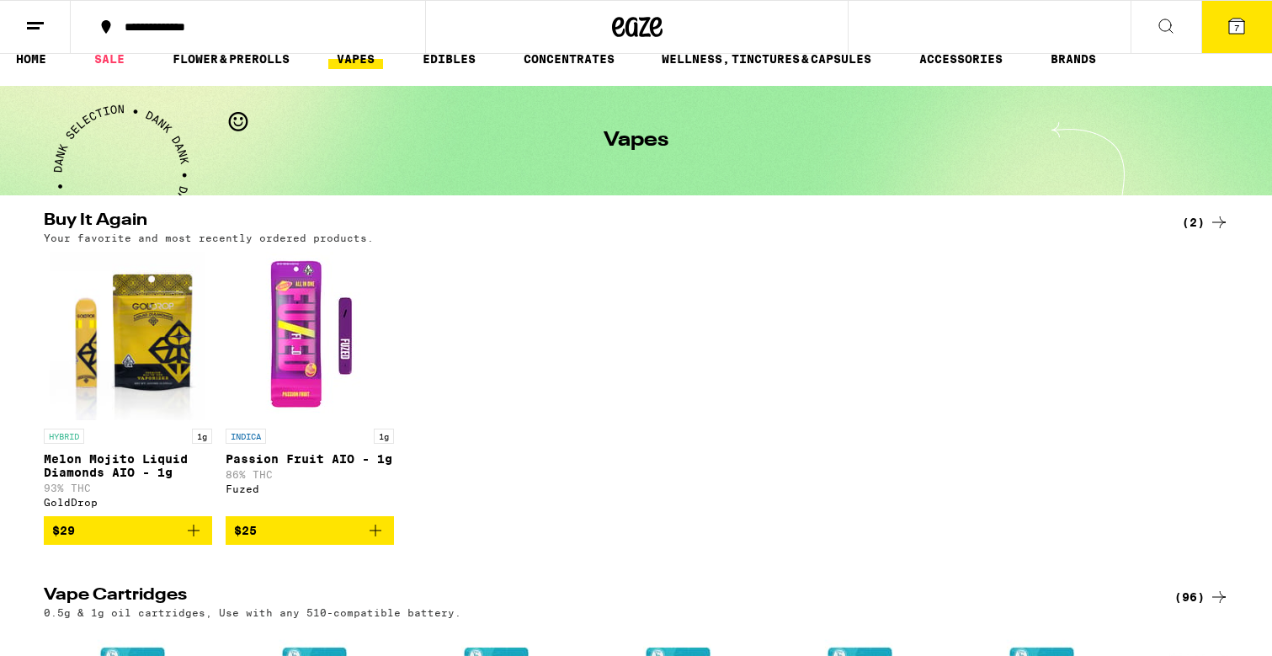
click at [1220, 27] on button "7" at bounding box center [1236, 27] width 71 height 52
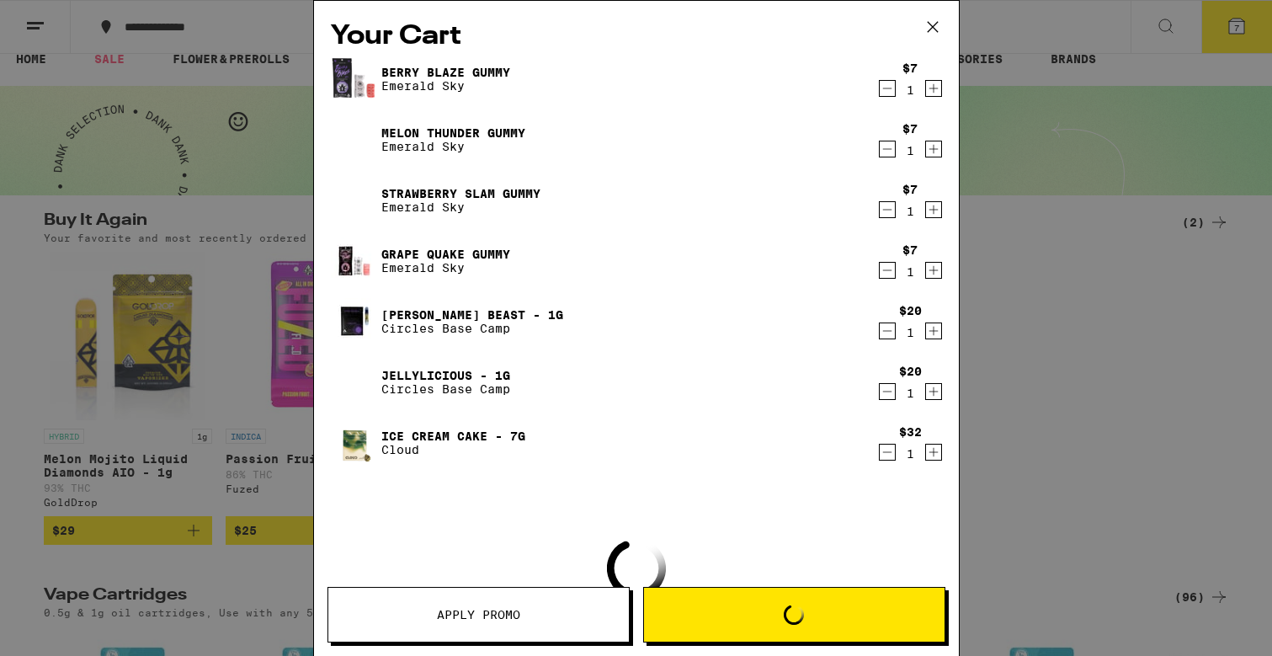
scroll to position [8, 0]
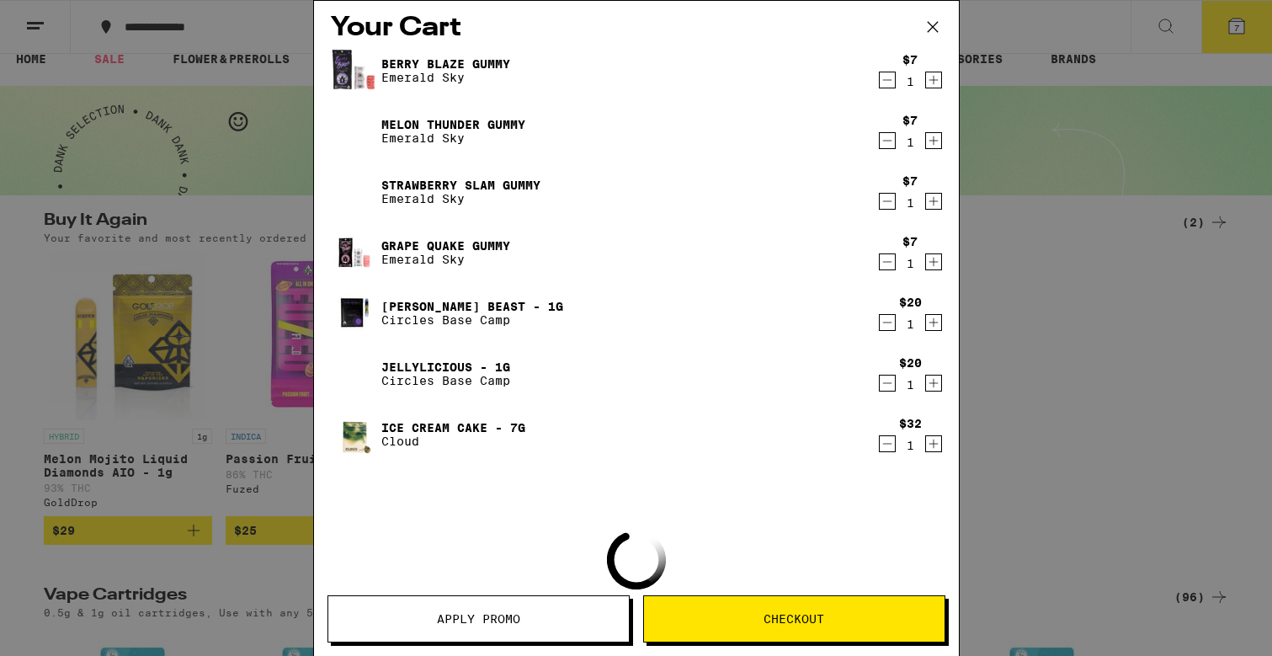
click at [544, 627] on button "Apply Promo" at bounding box center [478, 618] width 302 height 47
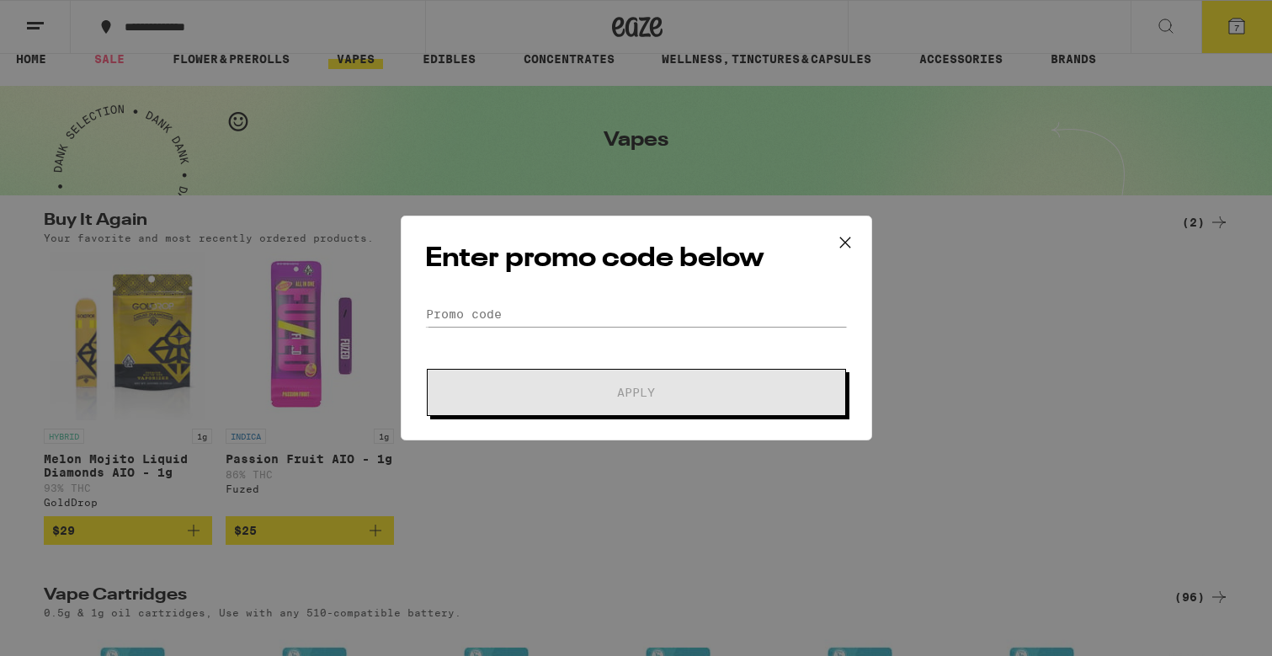
click at [523, 330] on form "Promo Code Apply" at bounding box center [636, 358] width 422 height 114
click at [523, 319] on input "Promo Code" at bounding box center [636, 313] width 422 height 25
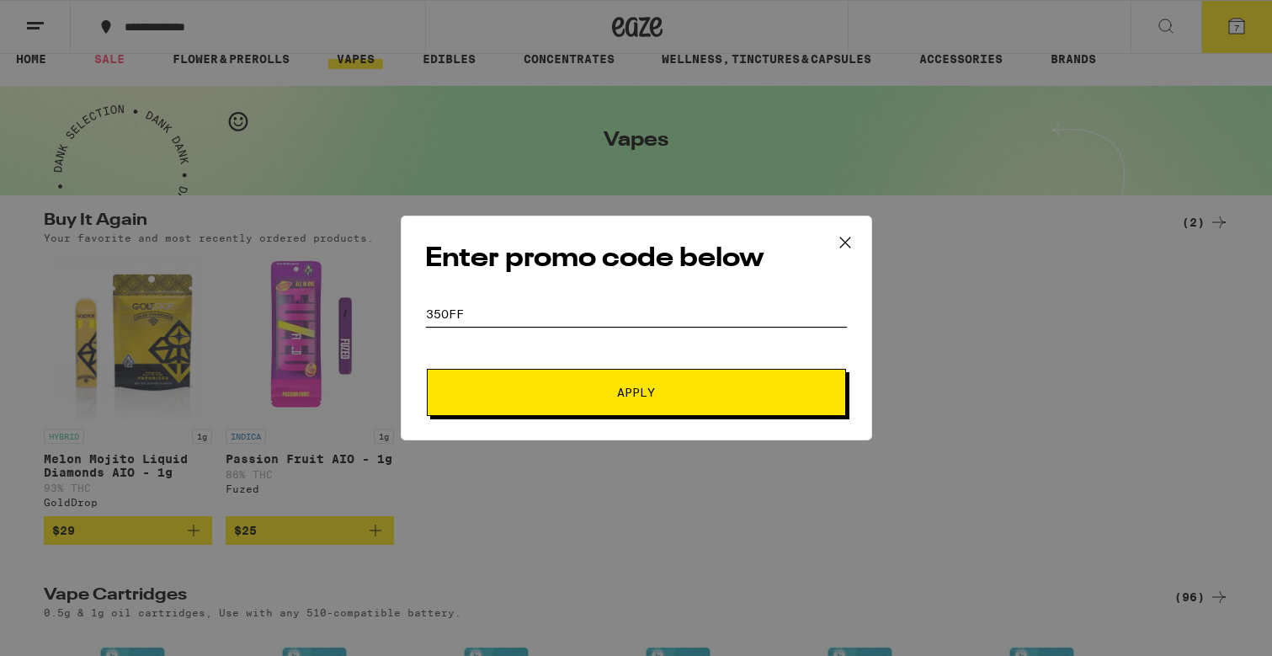
type input "35off"
click at [427, 369] on button "Apply" at bounding box center [636, 392] width 419 height 47
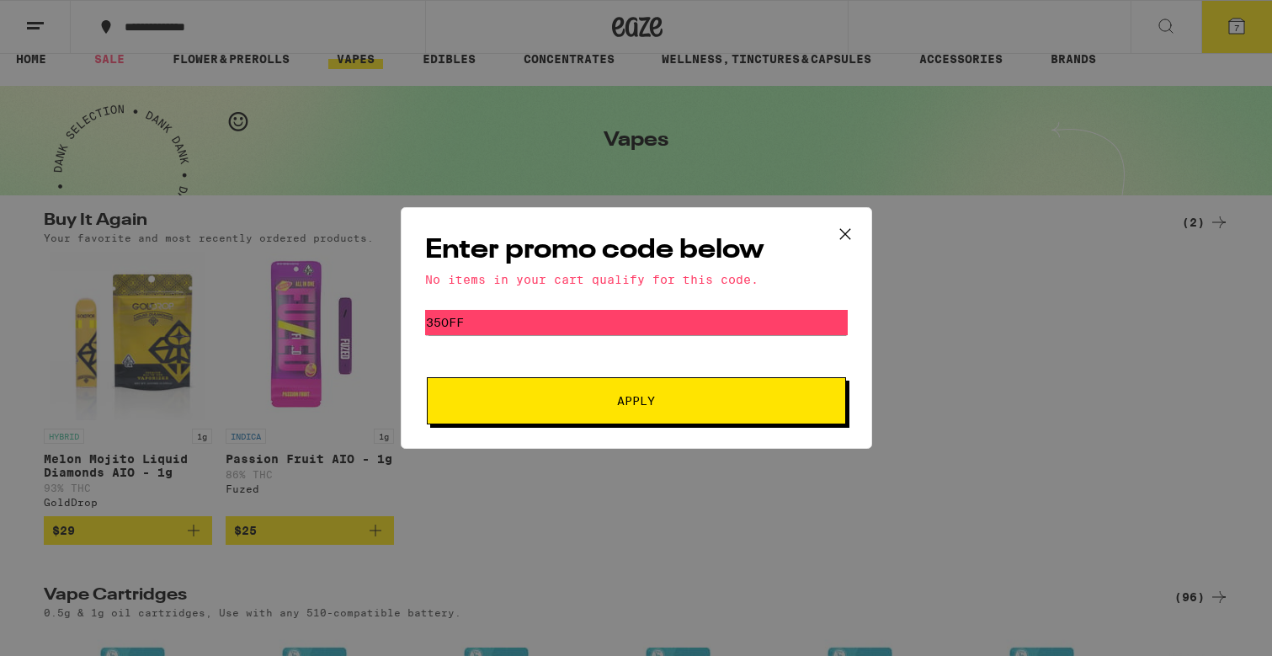
click at [841, 230] on icon at bounding box center [844, 233] width 25 height 25
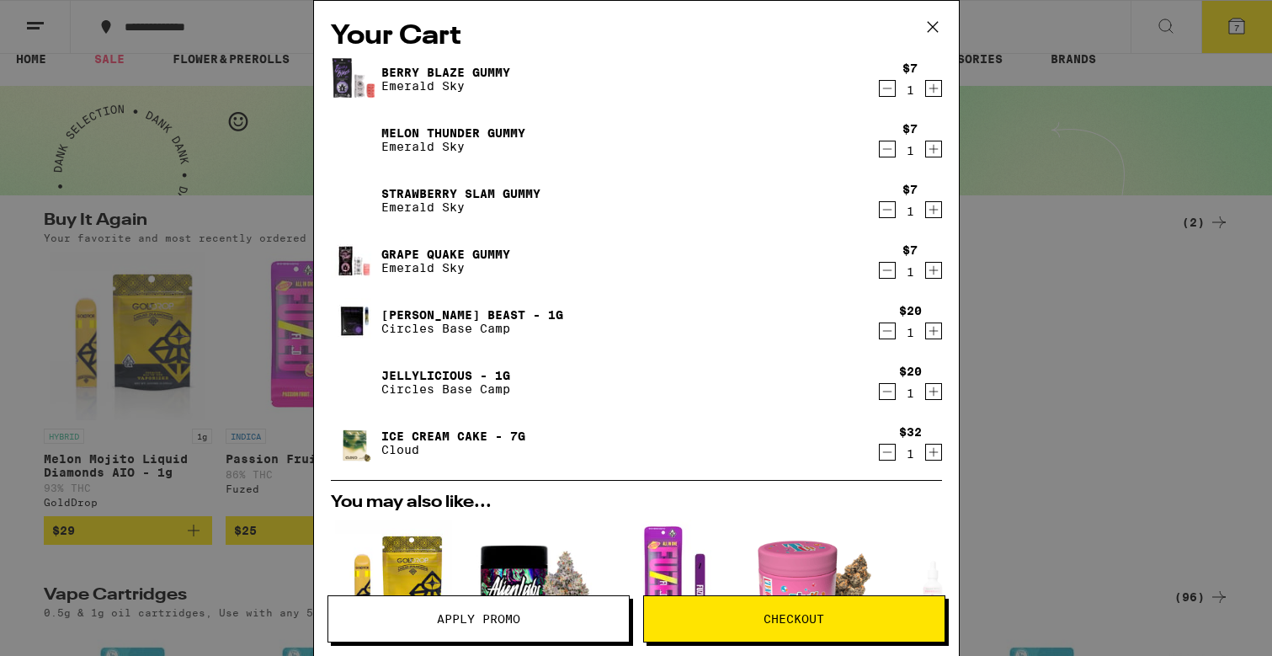
drag, startPoint x: 929, startPoint y: 33, endPoint x: 716, endPoint y: 221, distance: 283.8
click at [716, 221] on div "Your Cart [PERSON_NAME] Blaze Gummy Emerald Sky $7 1 Melon Thunder Gummy Emeral…" at bounding box center [636, 328] width 646 height 656
click at [725, 622] on span "Checkout" at bounding box center [794, 619] width 300 height 12
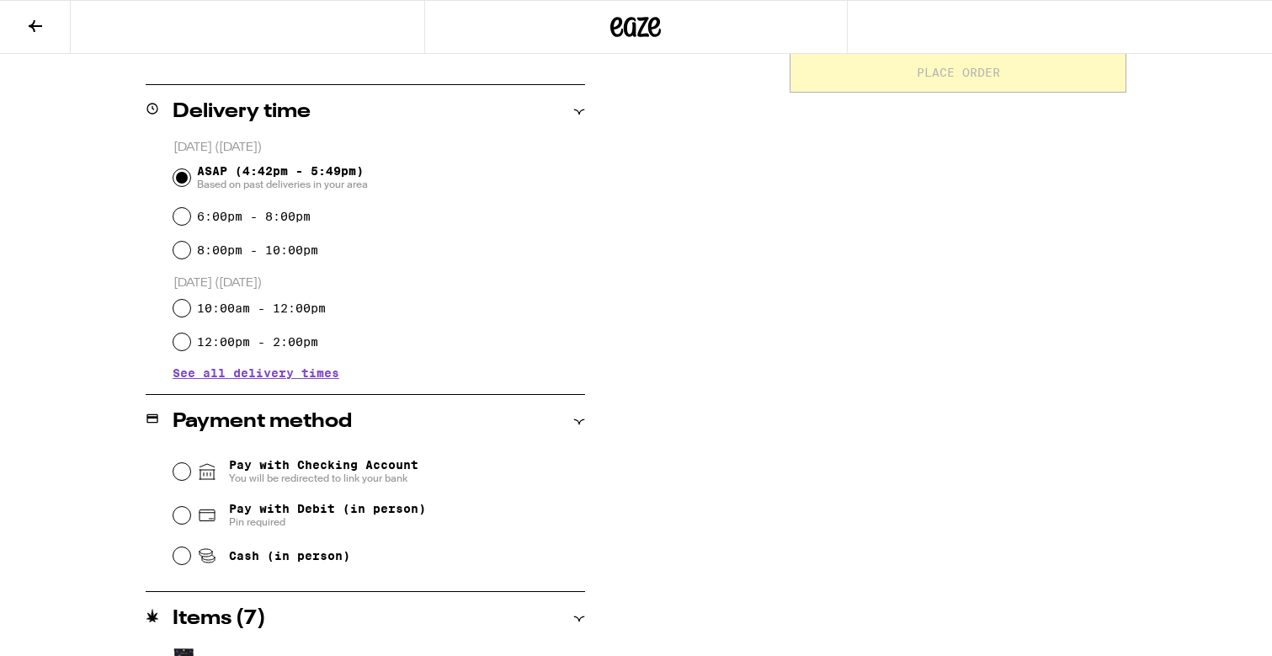
scroll to position [388, 0]
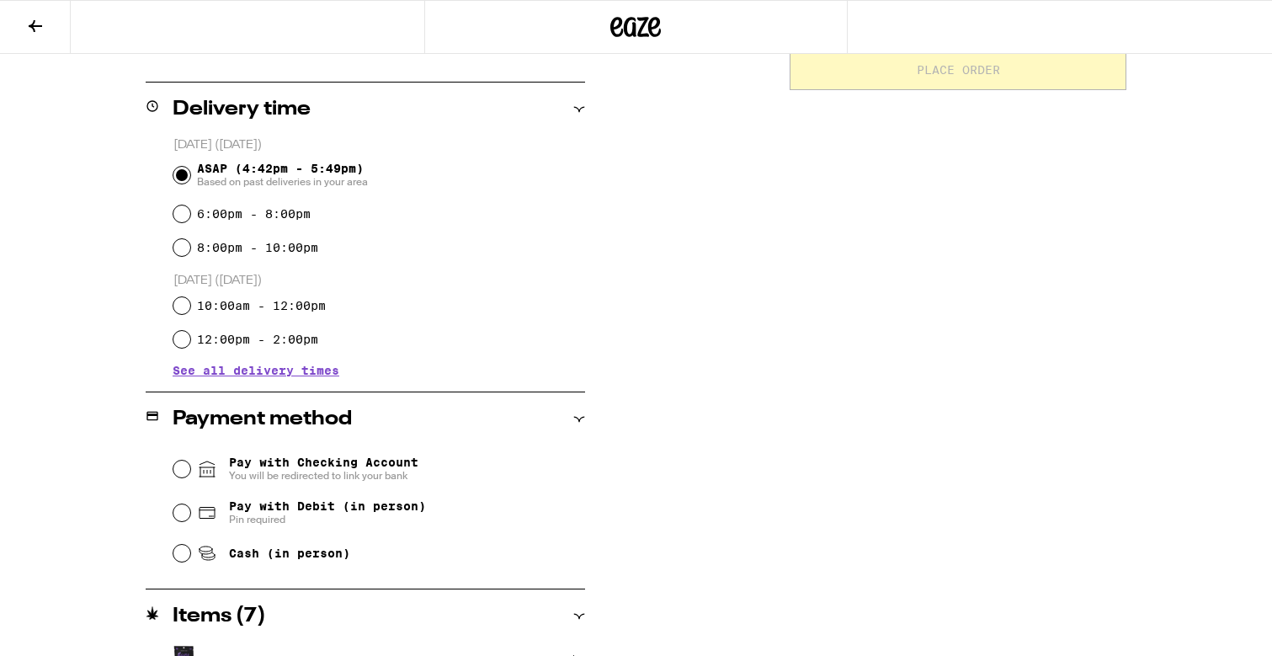
click at [306, 500] on span "Pay with Debit (in person)" at bounding box center [327, 505] width 197 height 13
click at [190, 504] on input "Pay with Debit (in person) Pin required" at bounding box center [181, 512] width 17 height 17
radio input "true"
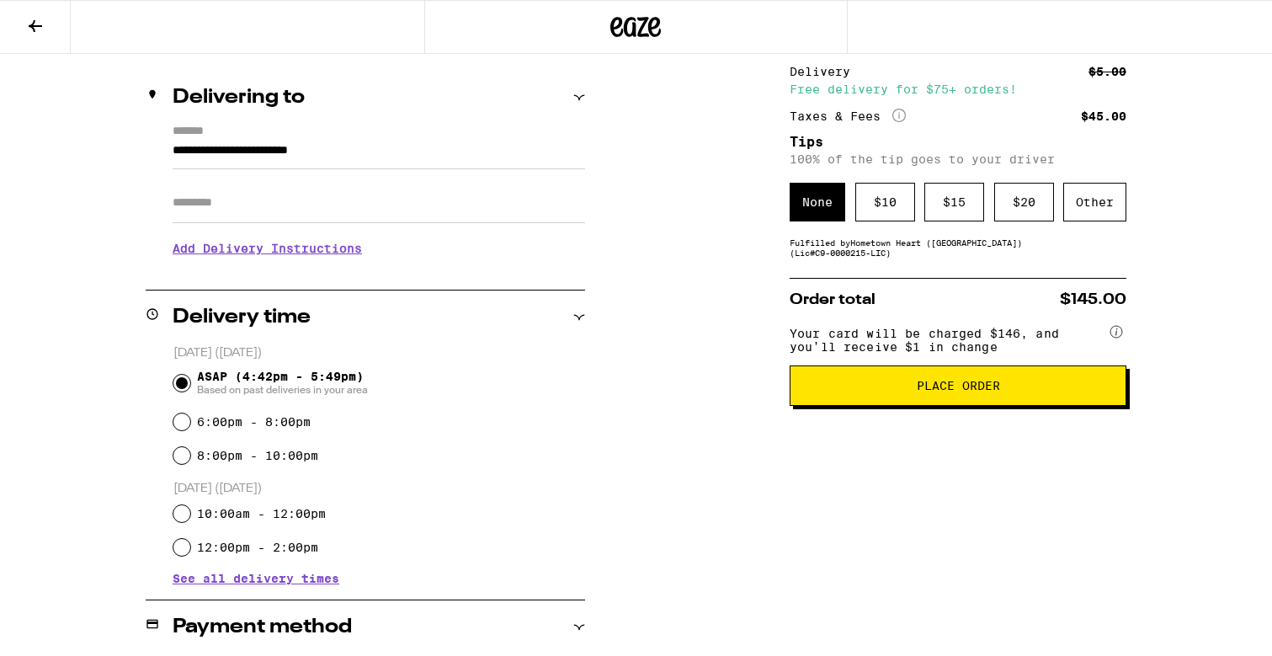
scroll to position [128, 0]
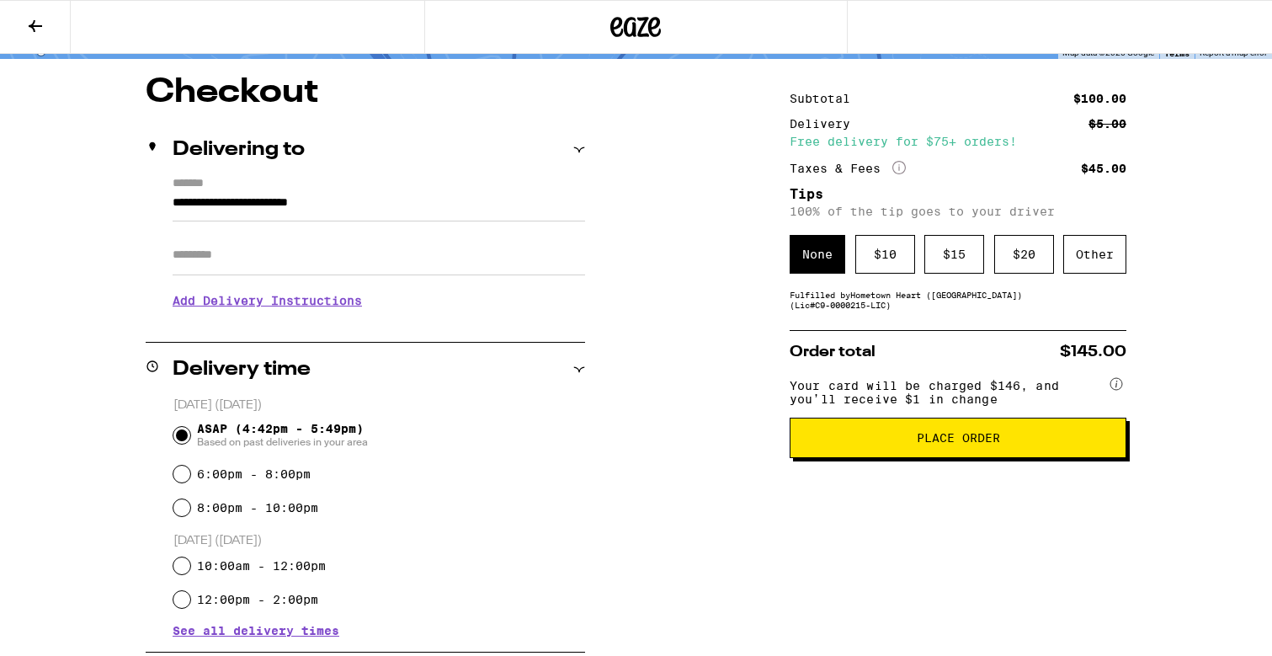
click at [907, 444] on span "Place Order" at bounding box center [958, 438] width 308 height 12
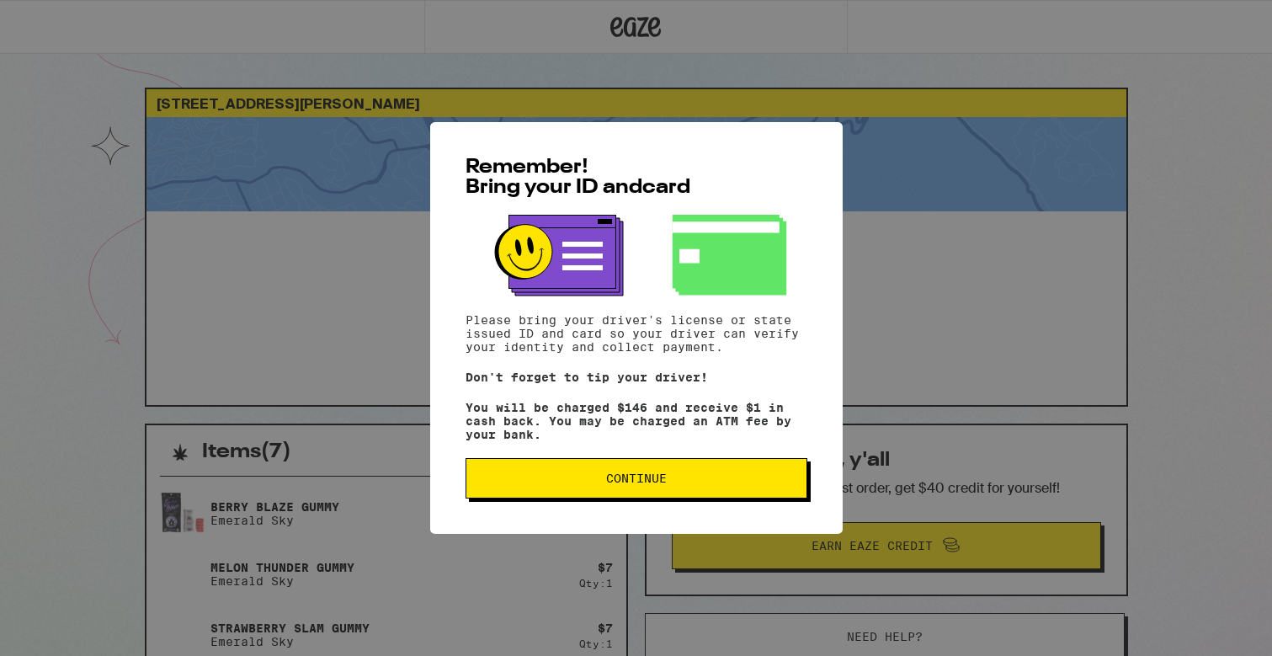
click at [733, 498] on button "Continue" at bounding box center [636, 478] width 342 height 40
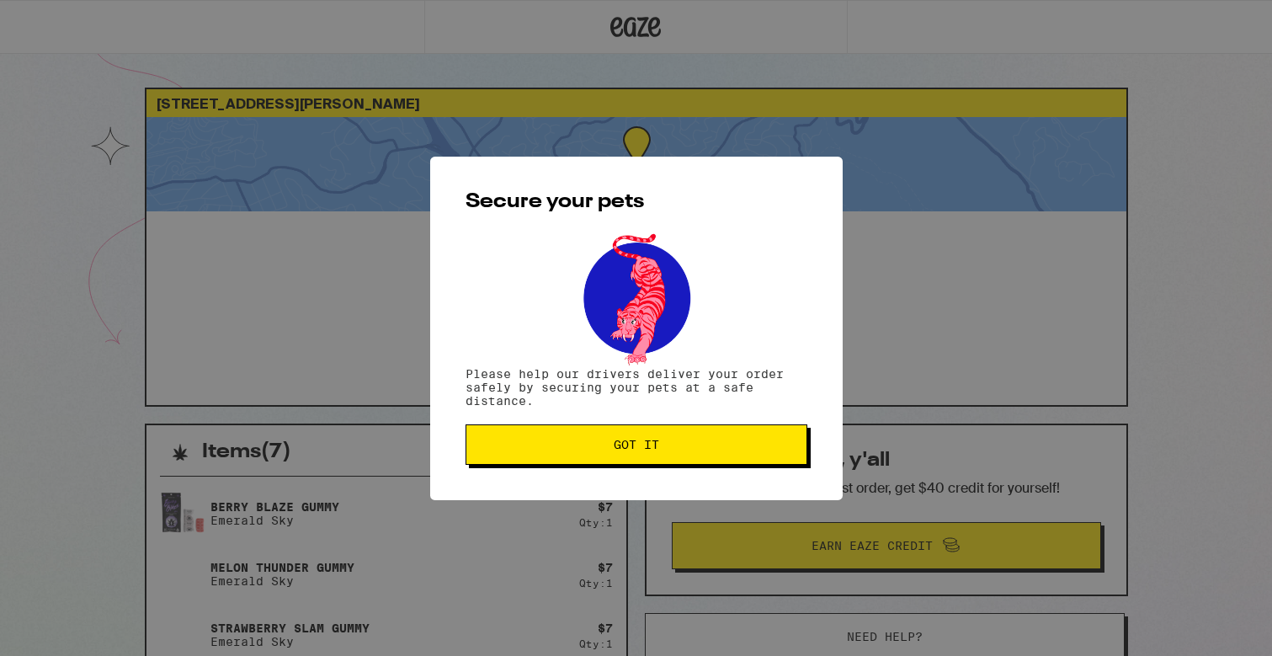
click at [730, 450] on span "Got it" at bounding box center [636, 444] width 313 height 12
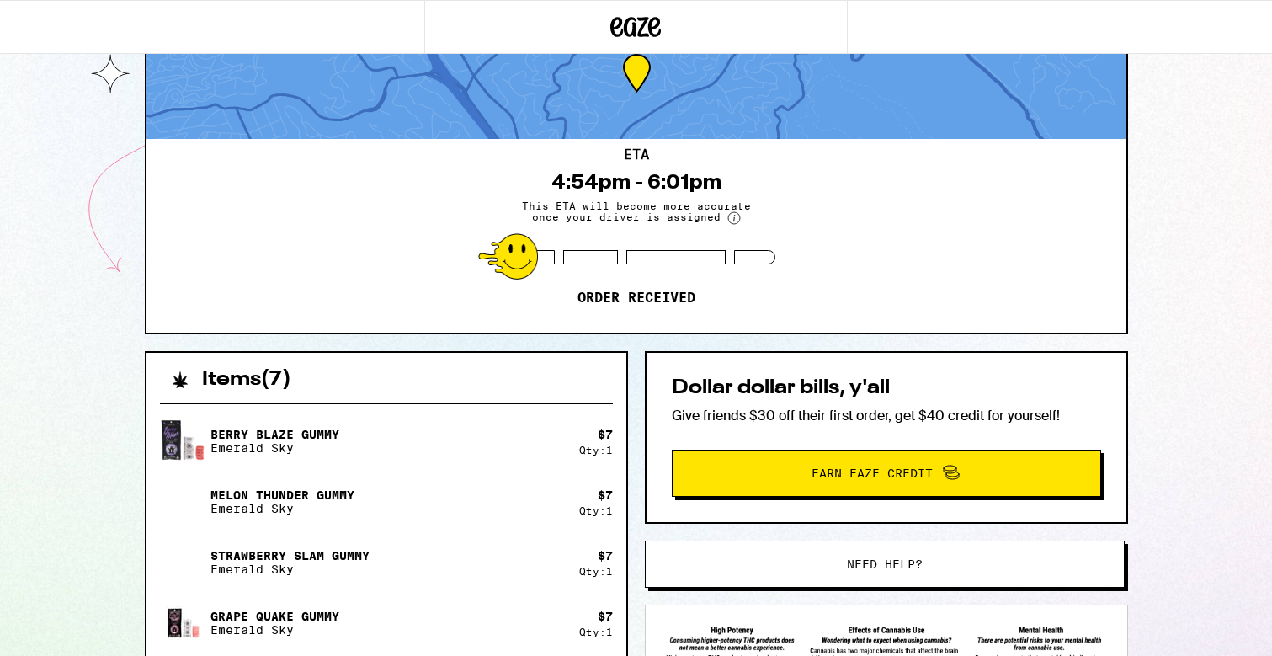
scroll to position [73, 0]
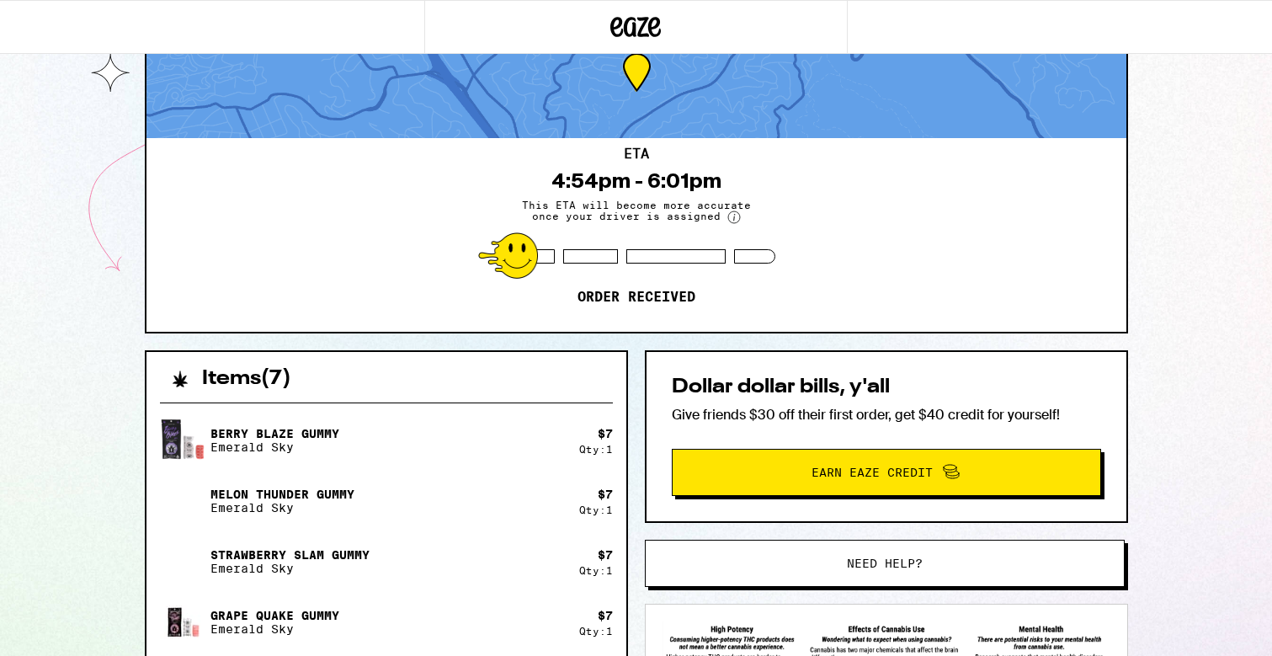
click at [794, 456] on button "Earn Eaze Credit" at bounding box center [886, 472] width 429 height 47
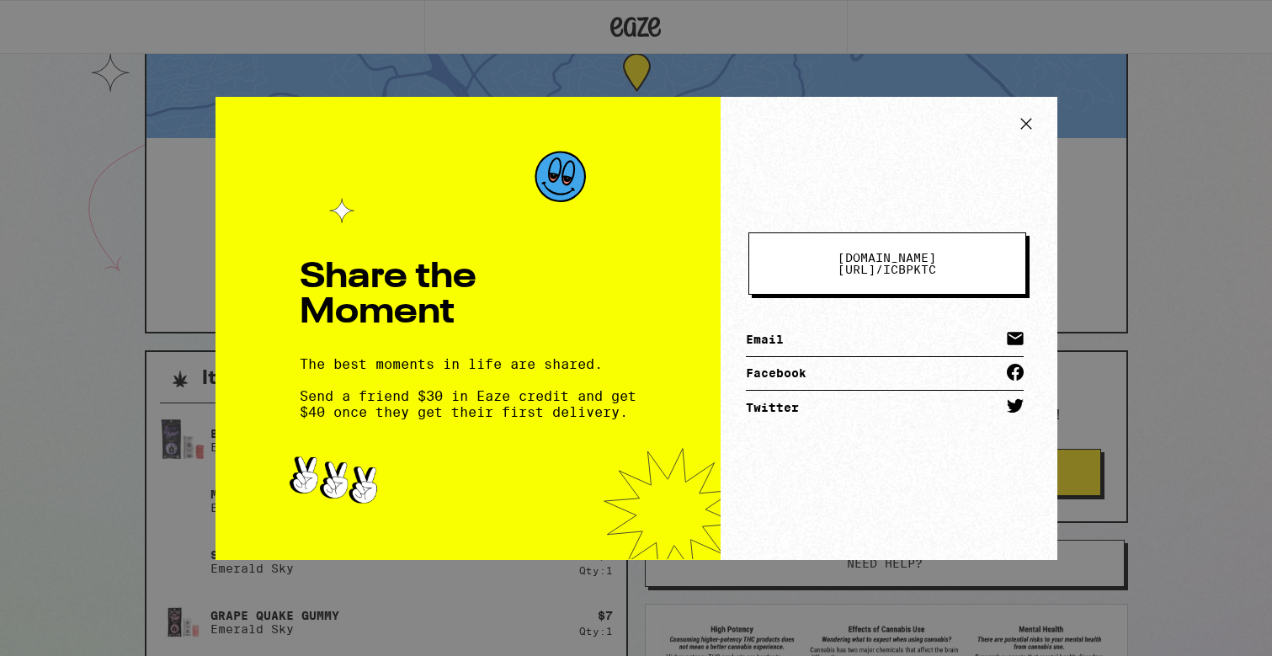
click at [826, 273] on button "[DOMAIN_NAME][URL] / icbpktc" at bounding box center [887, 263] width 278 height 62
click at [1042, 90] on div "Share the Moment The best moments in life are shared. Send a friend $30 in Eaze…" at bounding box center [636, 328] width 1272 height 656
